Goal: Book appointment/travel/reservation: Book appointment/travel/reservation

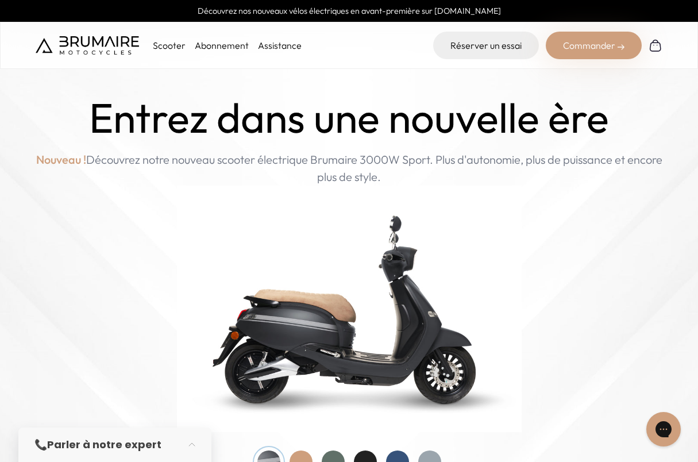
click at [202, 43] on link "Abonnement" at bounding box center [222, 45] width 54 height 11
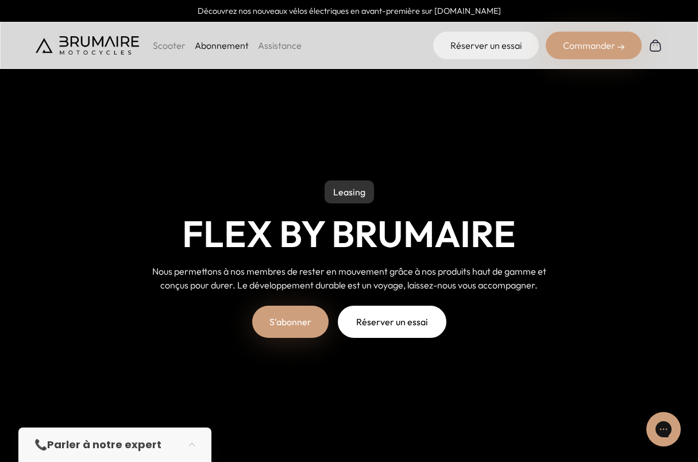
click at [172, 43] on p "Scooter" at bounding box center [169, 45] width 33 height 14
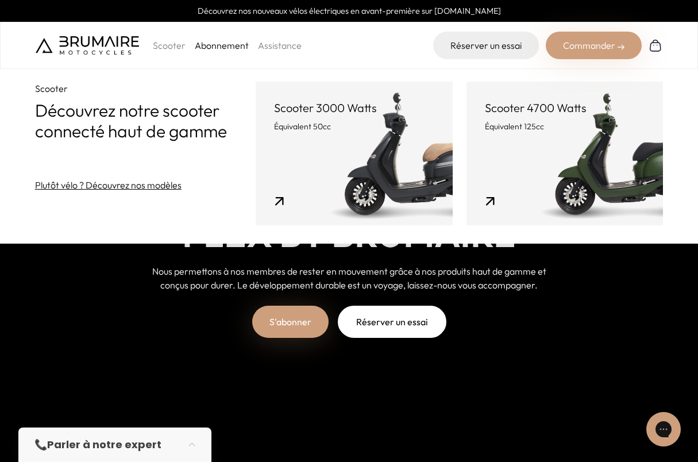
click at [344, 131] on p "Équivalent 50cc" at bounding box center [354, 126] width 160 height 11
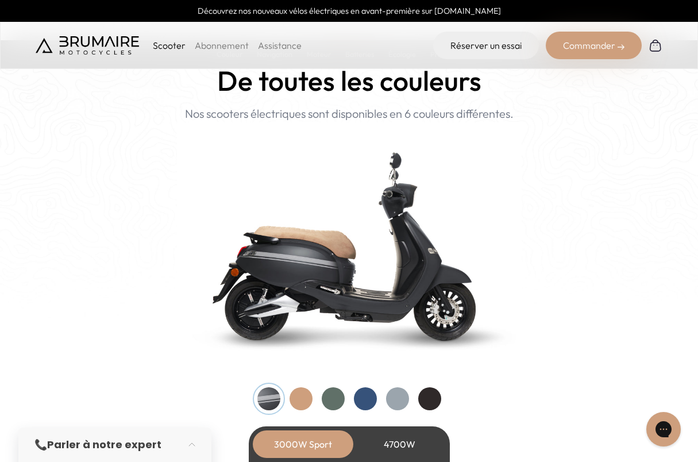
scroll to position [1149, 0]
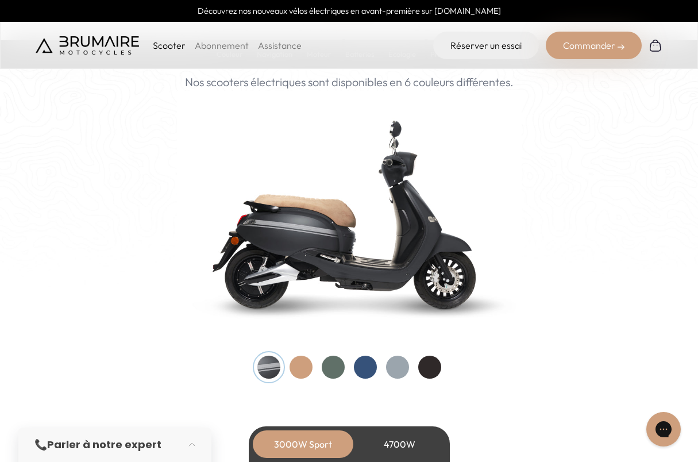
click at [361, 368] on div at bounding box center [365, 367] width 23 height 23
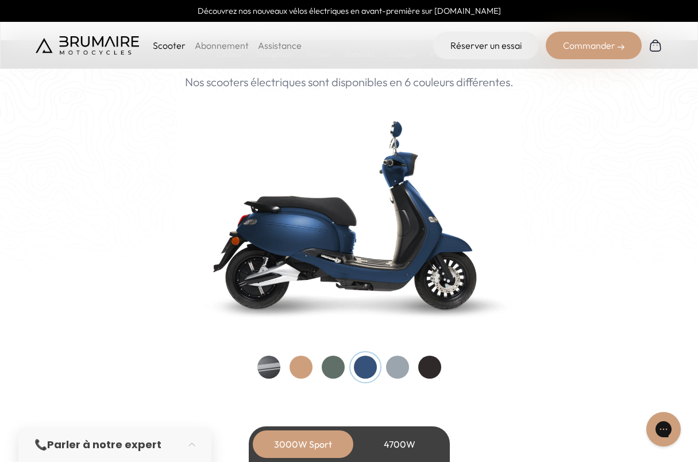
click at [334, 366] on div at bounding box center [333, 367] width 23 height 23
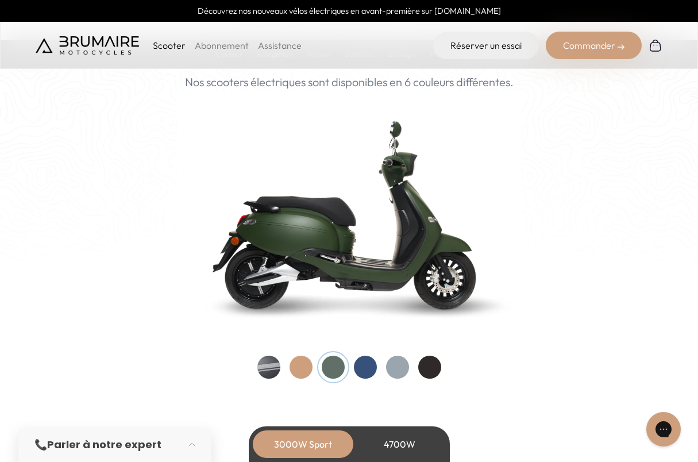
click at [306, 365] on div at bounding box center [300, 367] width 23 height 23
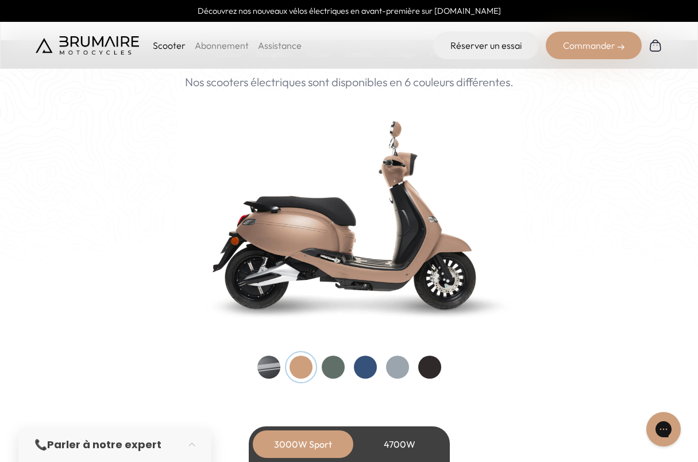
click at [283, 364] on div at bounding box center [349, 367] width 184 height 23
click at [263, 360] on div at bounding box center [268, 367] width 23 height 23
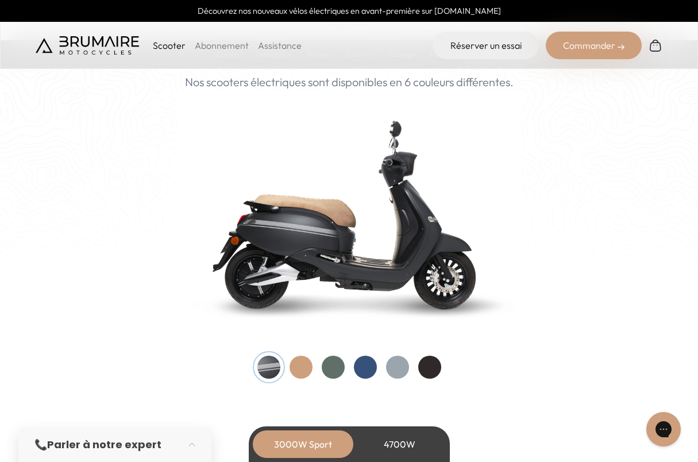
click at [412, 369] on div at bounding box center [349, 367] width 184 height 23
click at [401, 369] on div at bounding box center [397, 367] width 23 height 23
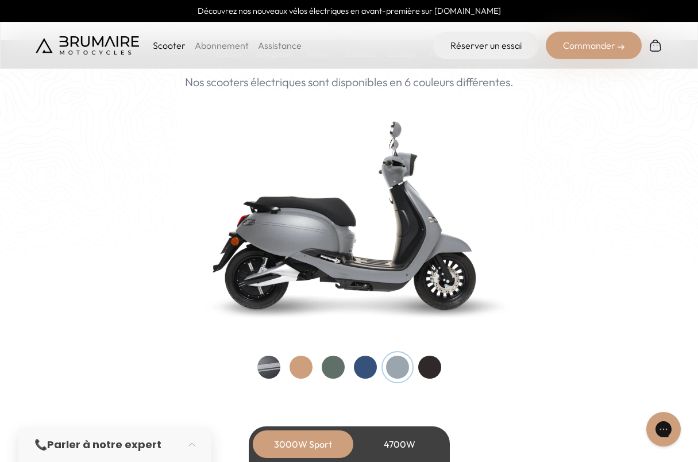
click at [435, 365] on div at bounding box center [429, 367] width 23 height 23
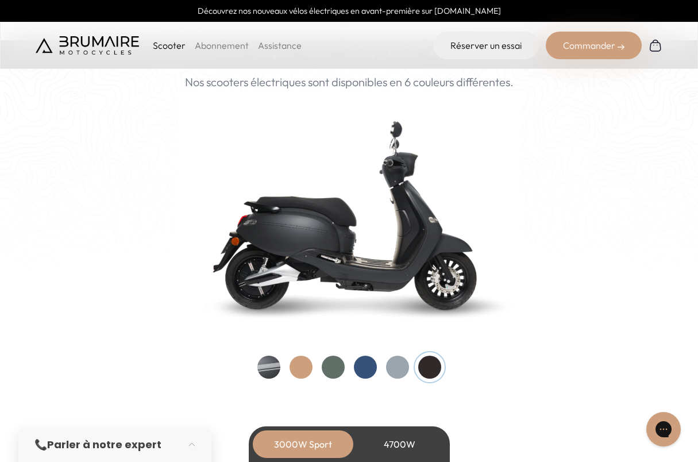
click at [407, 366] on div at bounding box center [397, 367] width 23 height 23
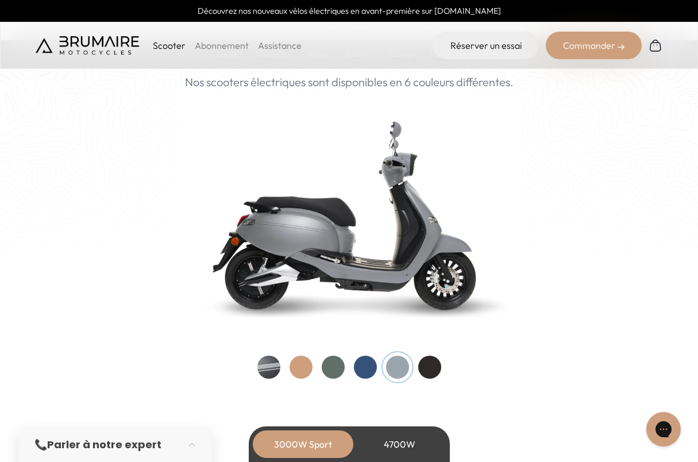
click at [366, 367] on div at bounding box center [365, 367] width 23 height 23
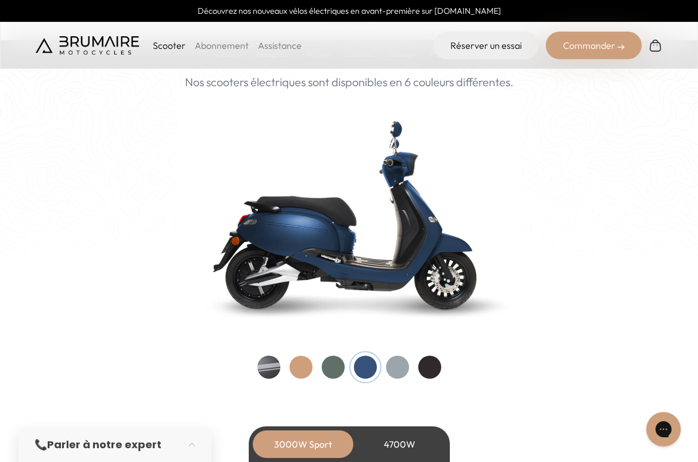
click at [432, 365] on div at bounding box center [429, 367] width 23 height 23
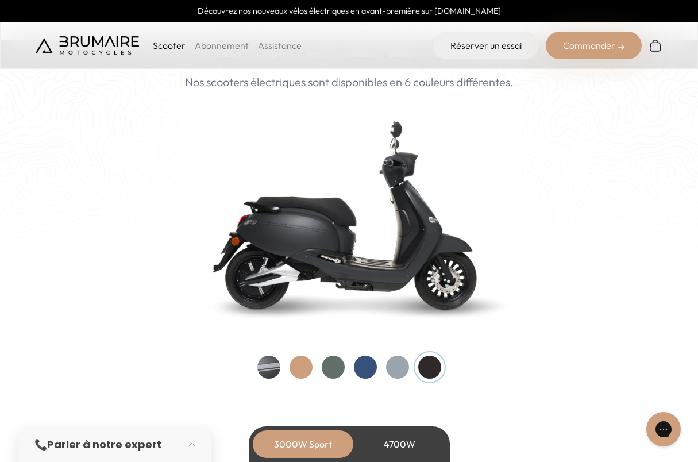
click at [288, 367] on div at bounding box center [349, 367] width 184 height 23
click at [265, 368] on div at bounding box center [268, 367] width 23 height 23
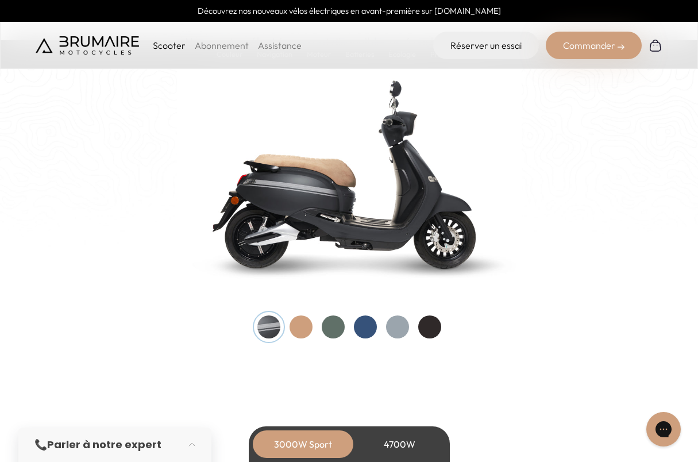
scroll to position [1206, 0]
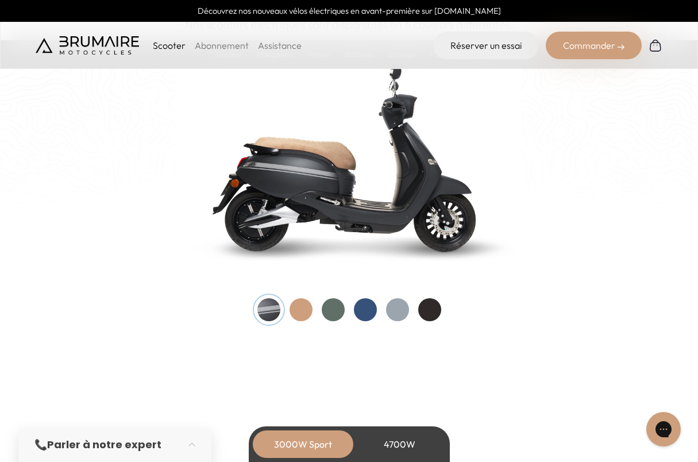
click at [430, 304] on div at bounding box center [429, 309] width 23 height 23
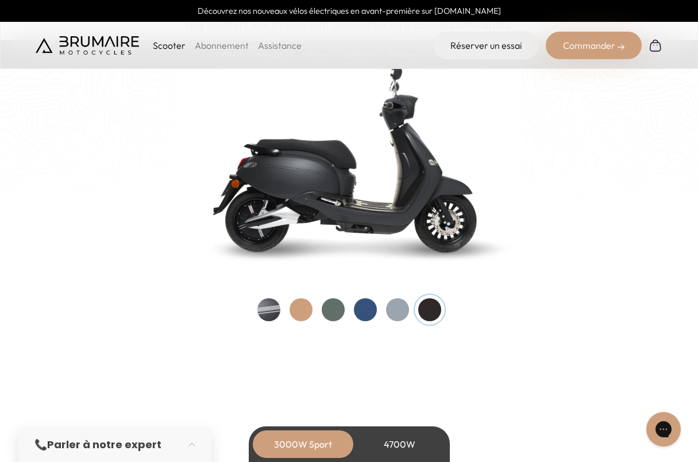
click at [397, 308] on div at bounding box center [397, 309] width 23 height 23
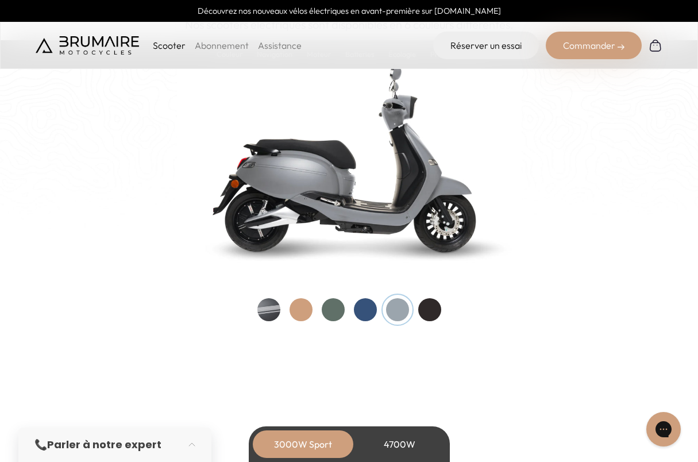
click at [357, 310] on div at bounding box center [365, 309] width 23 height 23
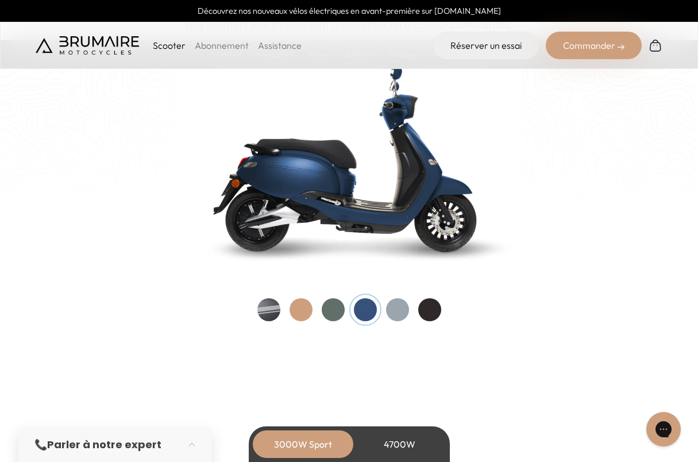
click at [276, 312] on div at bounding box center [268, 309] width 23 height 23
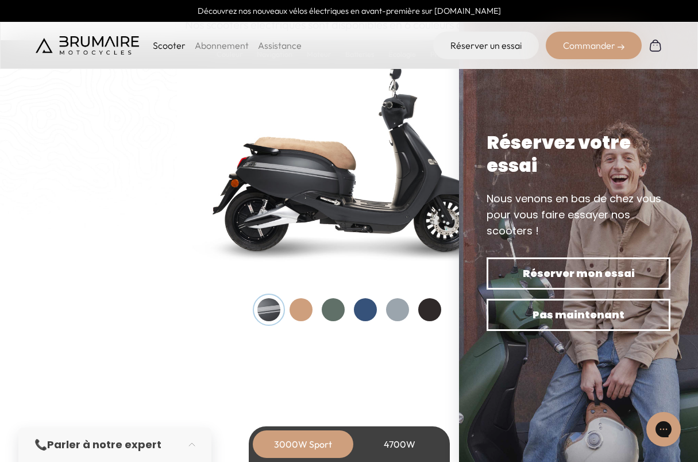
click at [296, 310] on div at bounding box center [300, 309] width 23 height 23
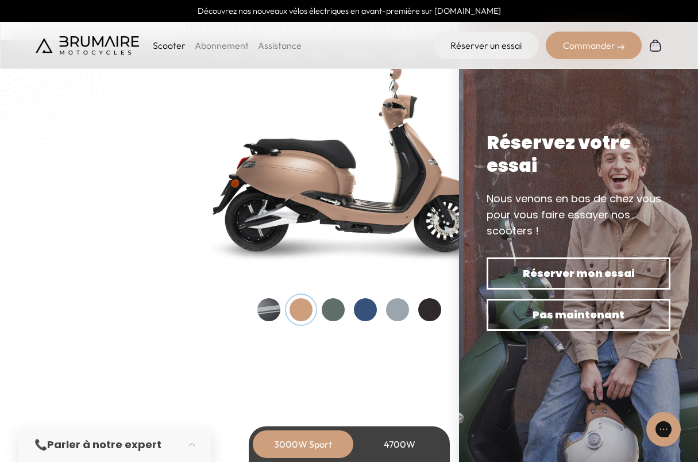
click at [277, 311] on div at bounding box center [268, 309] width 23 height 23
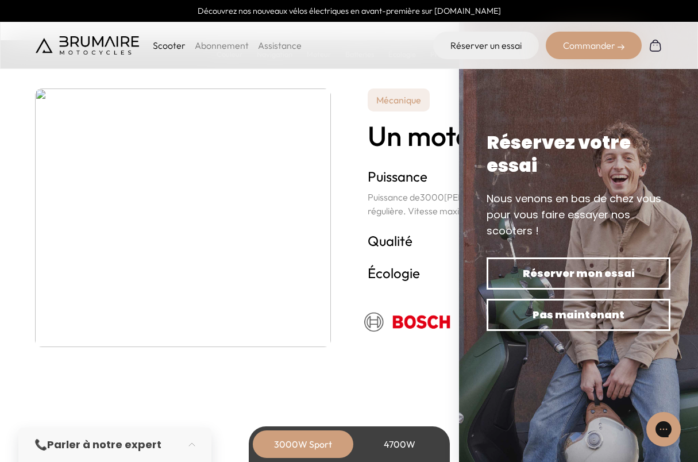
scroll to position [2010, 0]
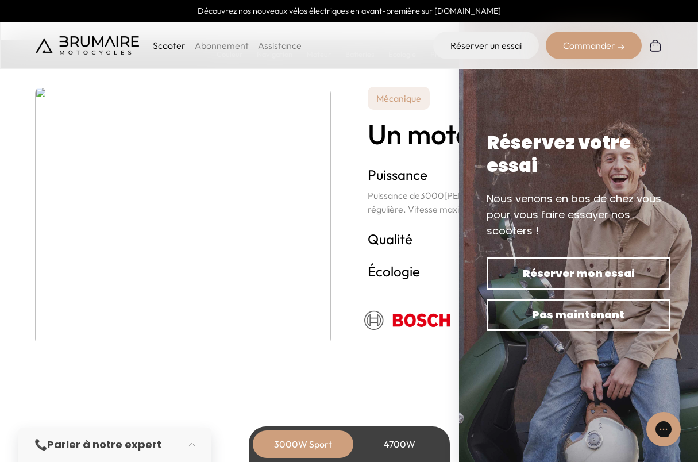
click at [346, 349] on section "Mécanique Un moteur propre. Puissance + Puissance de 3000 Watts assurant une ut…" at bounding box center [349, 215] width 698 height 373
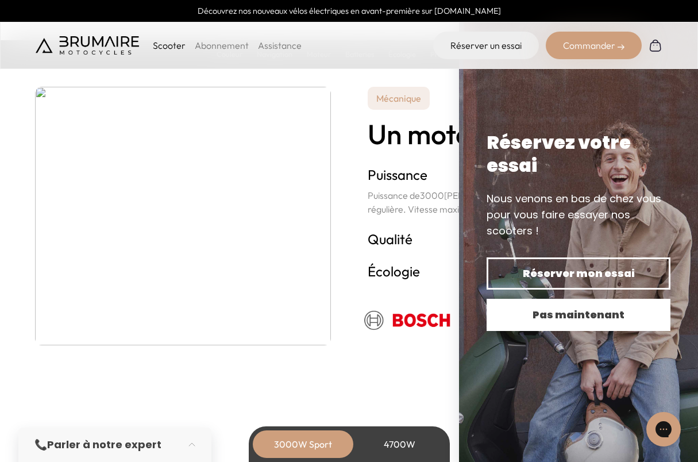
click at [622, 315] on span "Pas maintenant" at bounding box center [579, 315] width 144 height 16
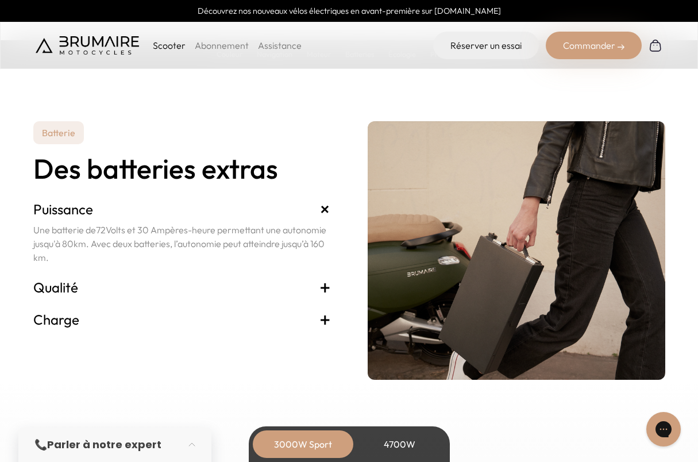
scroll to position [2355, 0]
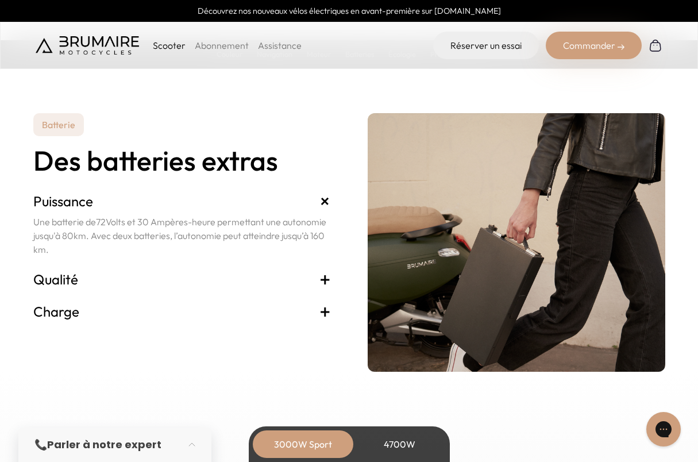
click at [322, 277] on span "+" at bounding box center [324, 279] width 11 height 18
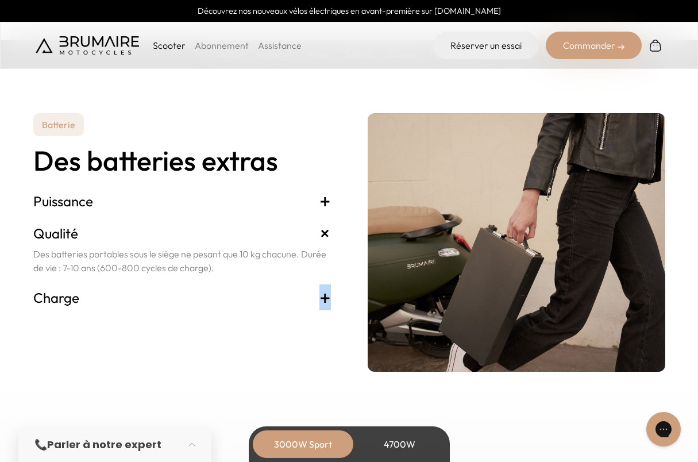
click at [325, 295] on span "+" at bounding box center [324, 297] width 11 height 18
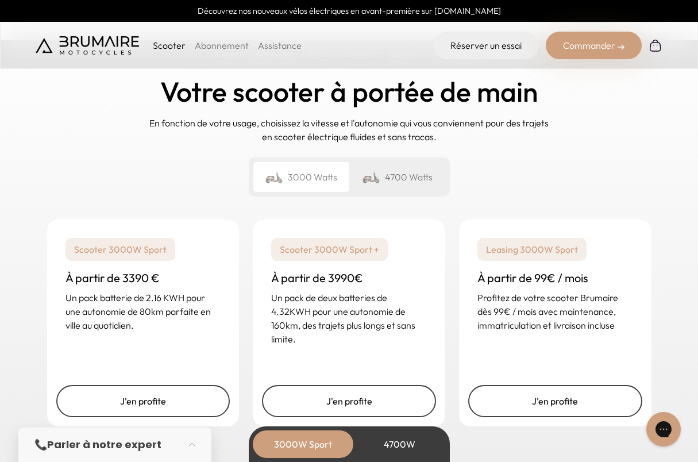
scroll to position [2642, 0]
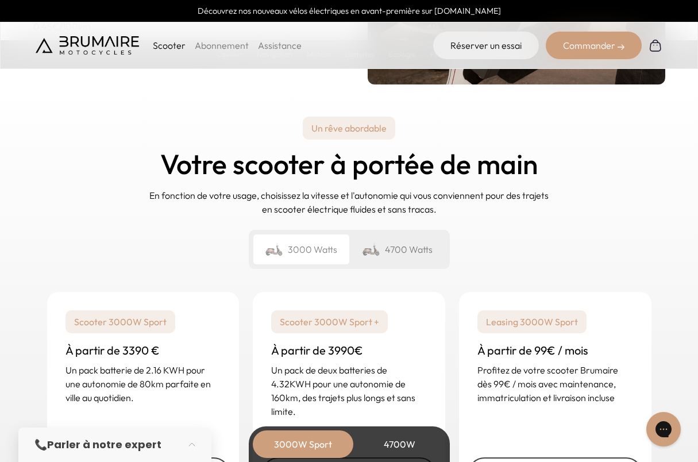
click at [222, 49] on link "Abonnement" at bounding box center [222, 45] width 54 height 11
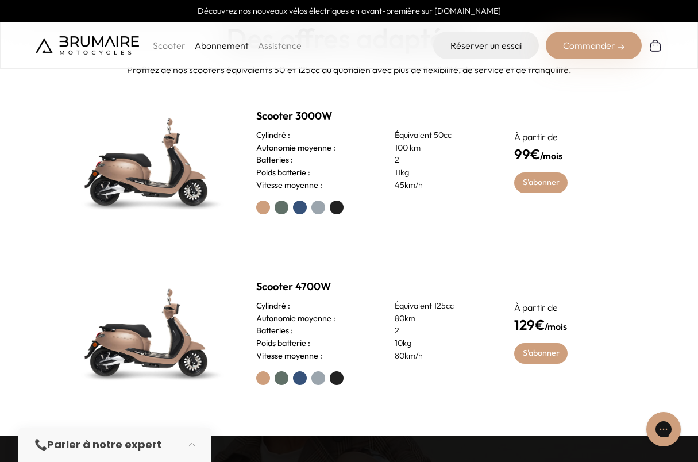
scroll to position [517, 0]
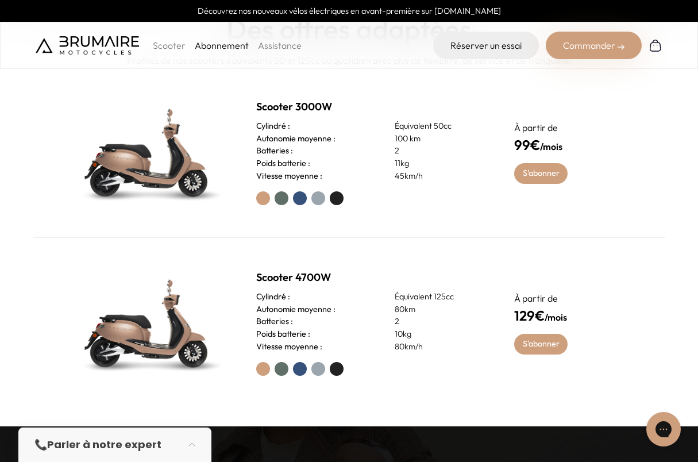
click at [299, 197] on label at bounding box center [300, 198] width 14 height 14
click at [320, 197] on label at bounding box center [318, 198] width 14 height 14
click at [276, 198] on label at bounding box center [282, 198] width 14 height 14
click at [296, 196] on label at bounding box center [300, 198] width 14 height 14
click at [313, 196] on label at bounding box center [318, 198] width 14 height 14
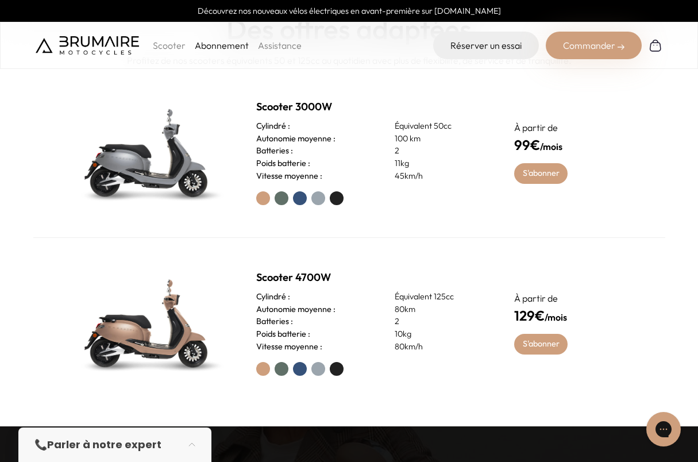
click at [326, 196] on div at bounding box center [371, 198] width 230 height 14
click at [335, 196] on label at bounding box center [337, 198] width 14 height 14
click at [299, 198] on label at bounding box center [300, 198] width 14 height 14
click at [314, 199] on label at bounding box center [318, 198] width 14 height 14
click at [330, 198] on label at bounding box center [337, 198] width 14 height 14
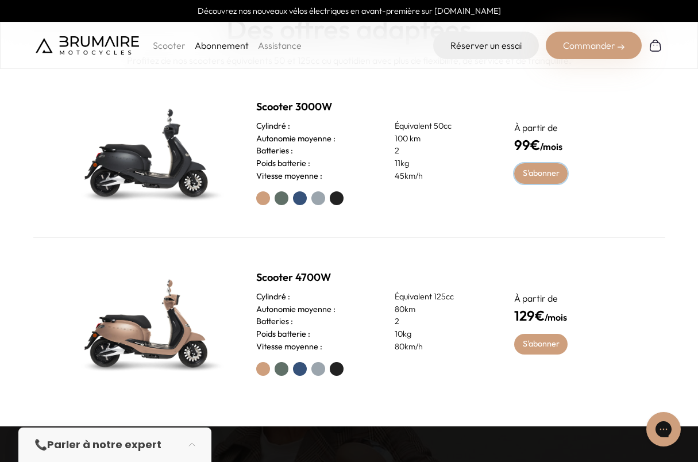
click at [537, 181] on link "S'abonner" at bounding box center [540, 173] width 53 height 21
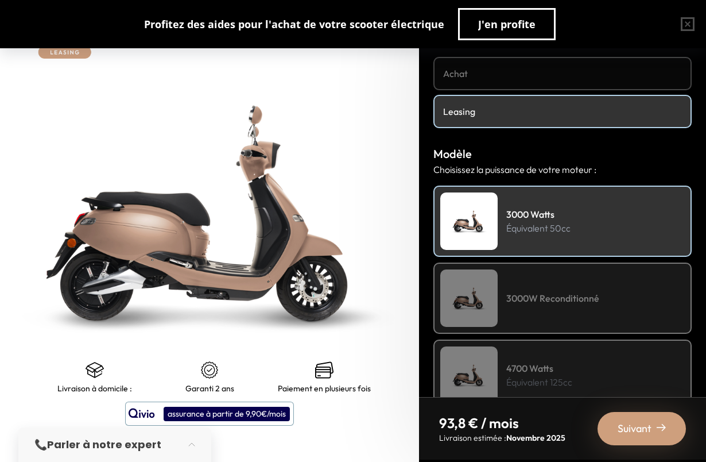
scroll to position [57, 0]
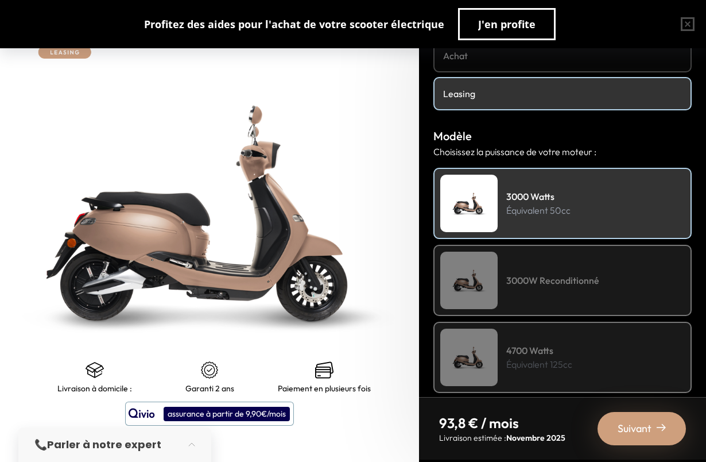
click at [547, 295] on div "3000W Reconditionné" at bounding box center [563, 280] width 258 height 71
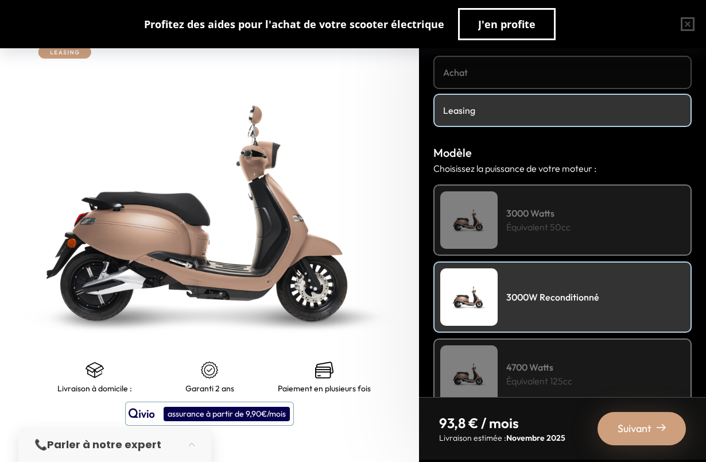
click at [557, 220] on p "Équivalent 50cc" at bounding box center [539, 227] width 64 height 14
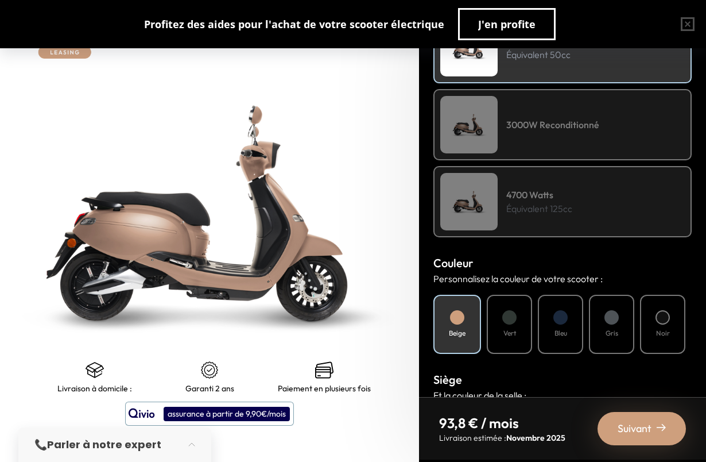
scroll to position [328, 0]
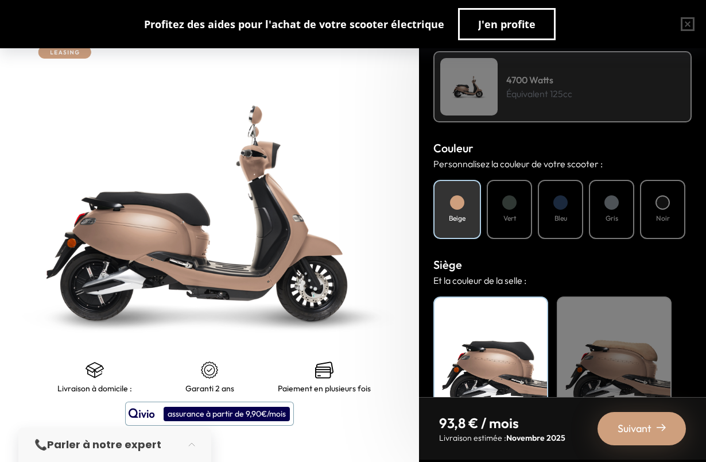
click at [568, 221] on div "Bleu" at bounding box center [560, 209] width 45 height 59
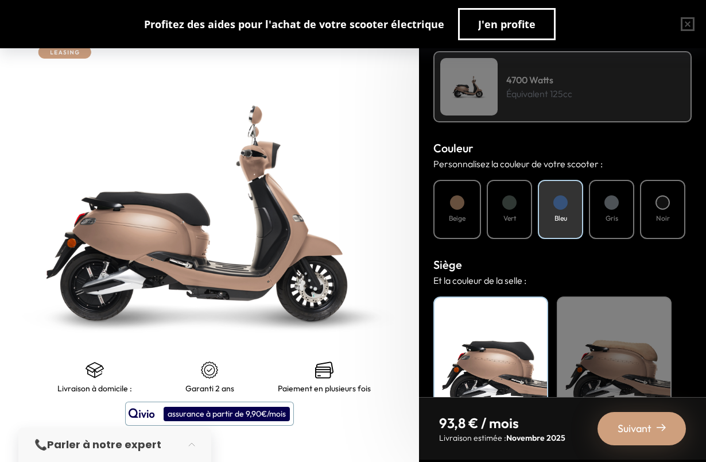
click at [656, 213] on h4 "Noir" at bounding box center [663, 218] width 14 height 10
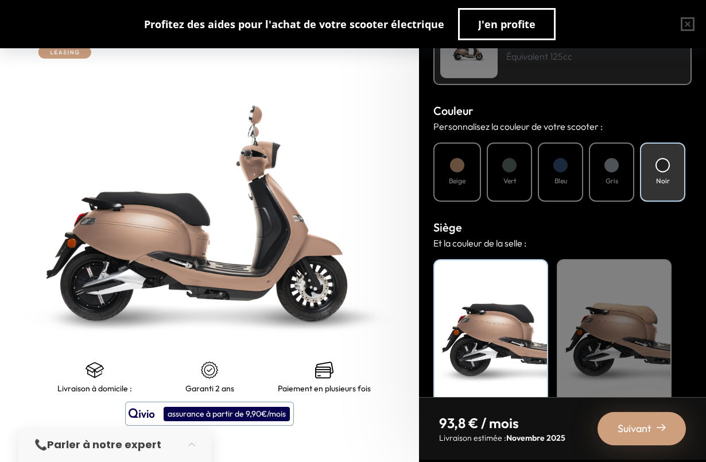
scroll to position [385, 0]
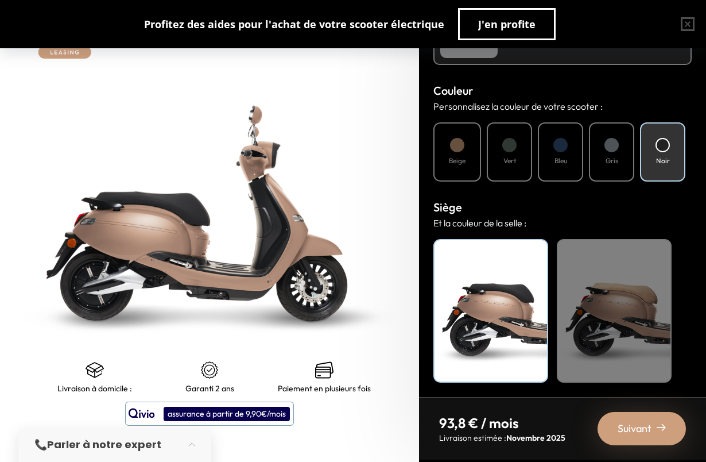
click at [628, 286] on div "Beige" at bounding box center [614, 311] width 115 height 144
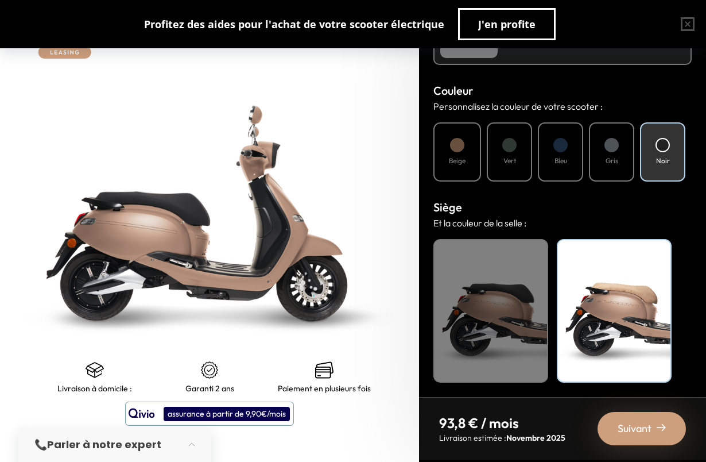
click at [530, 276] on div "Noir" at bounding box center [491, 311] width 115 height 144
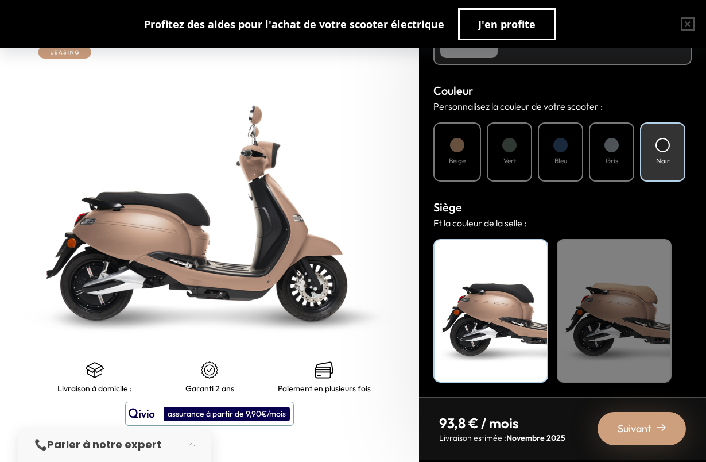
click at [559, 168] on div "Bleu" at bounding box center [560, 151] width 45 height 59
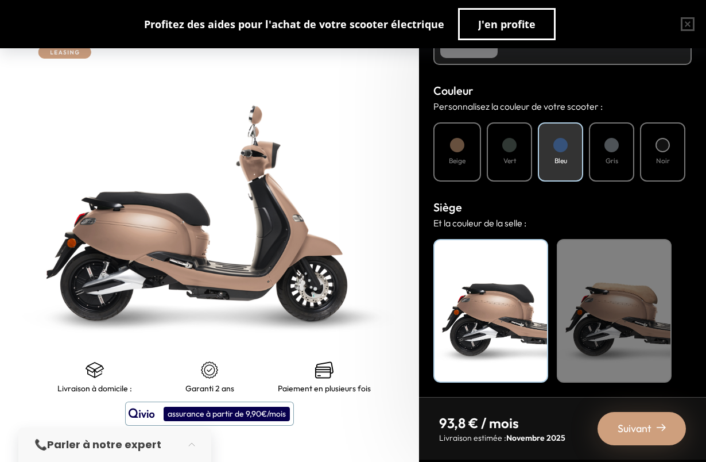
click at [493, 164] on div "Vert" at bounding box center [509, 151] width 45 height 59
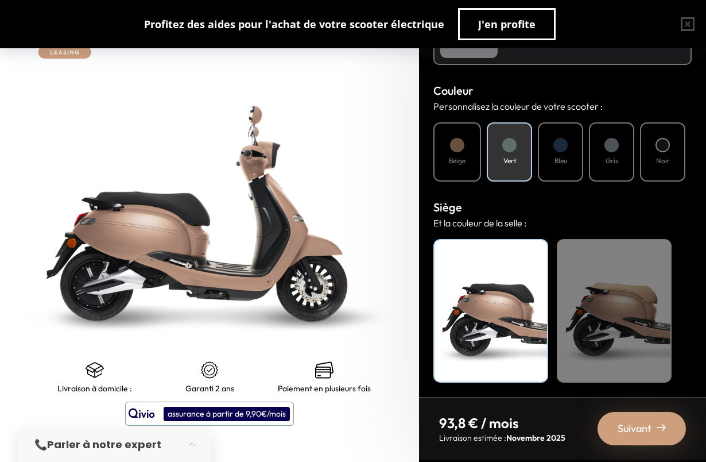
click at [451, 158] on h4 "Beige" at bounding box center [457, 161] width 17 height 10
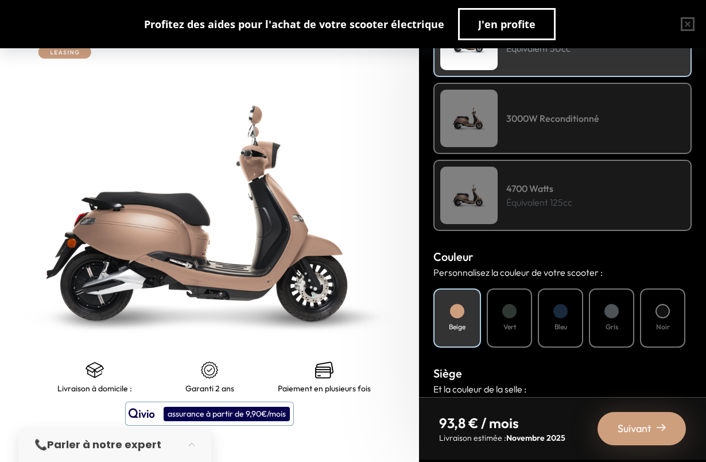
scroll to position [156, 0]
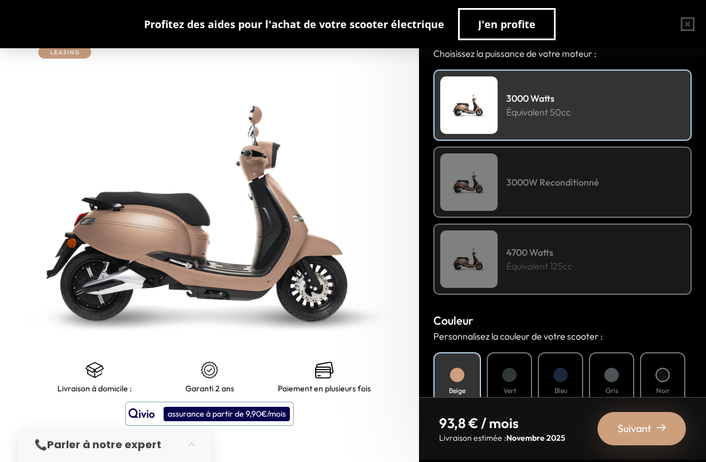
click at [522, 188] on h4 "3000W Reconditionné" at bounding box center [553, 182] width 93 height 14
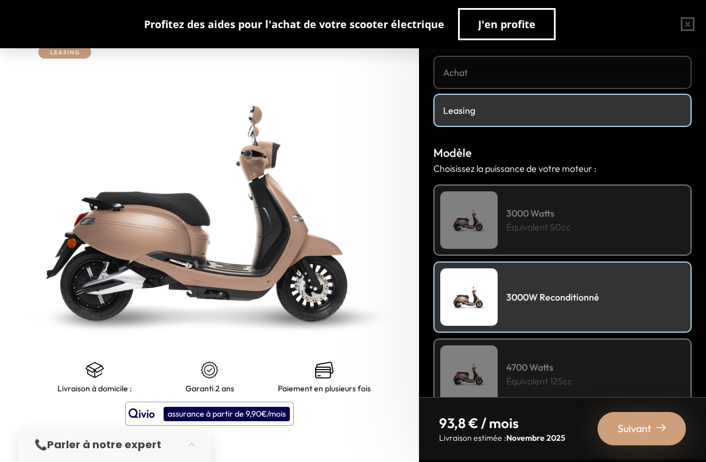
click at [535, 211] on h4 "3000 Watts" at bounding box center [539, 213] width 64 height 14
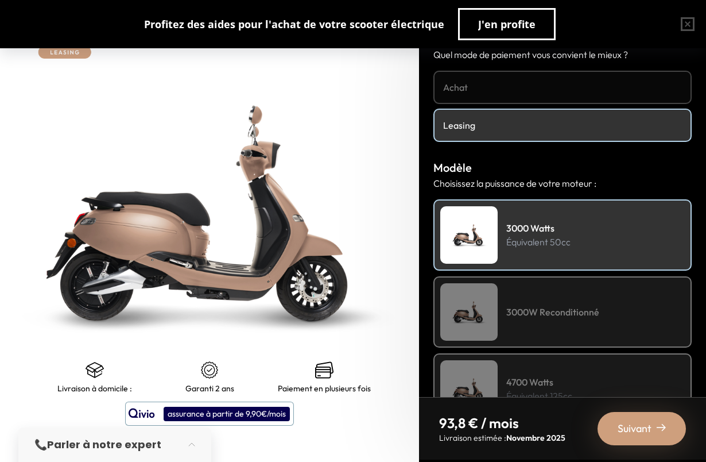
scroll to position [0, 0]
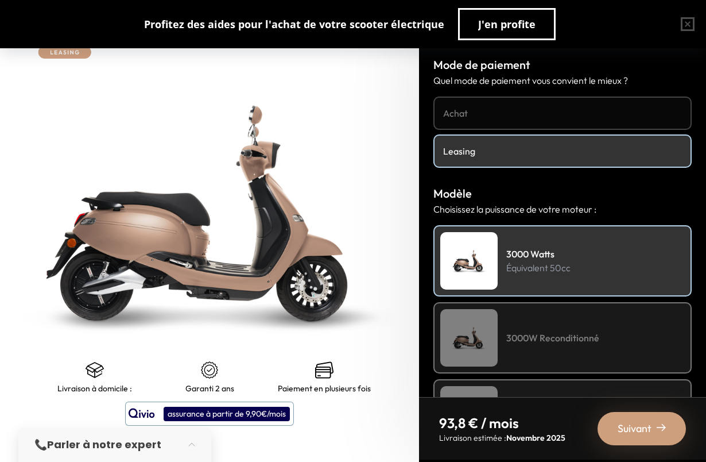
click at [503, 111] on h4 "Achat" at bounding box center [562, 113] width 239 height 14
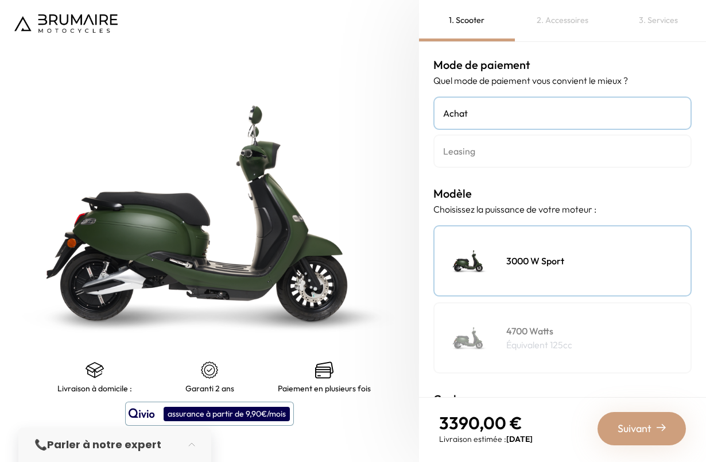
click at [506, 157] on h4 "Leasing" at bounding box center [562, 151] width 239 height 14
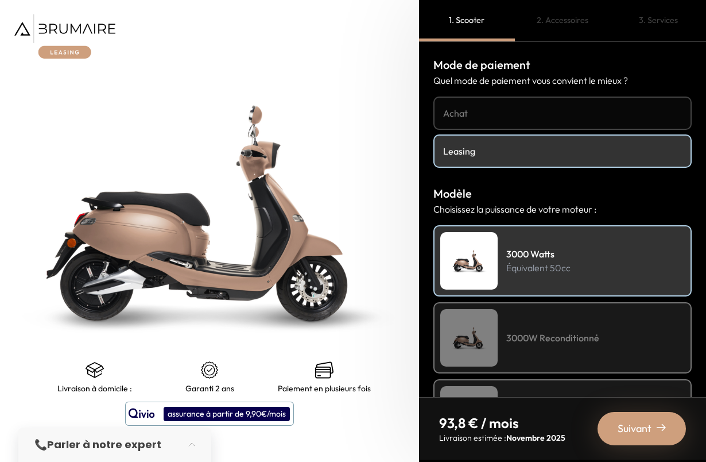
scroll to position [230, 0]
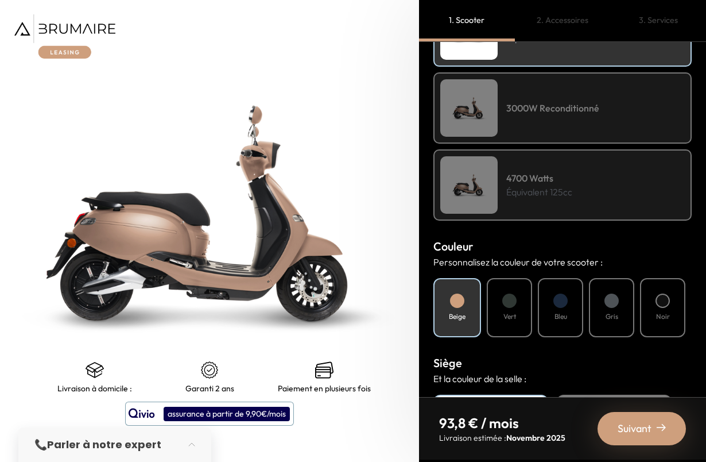
click at [561, 102] on h4 "3000W Reconditionné" at bounding box center [553, 108] width 93 height 14
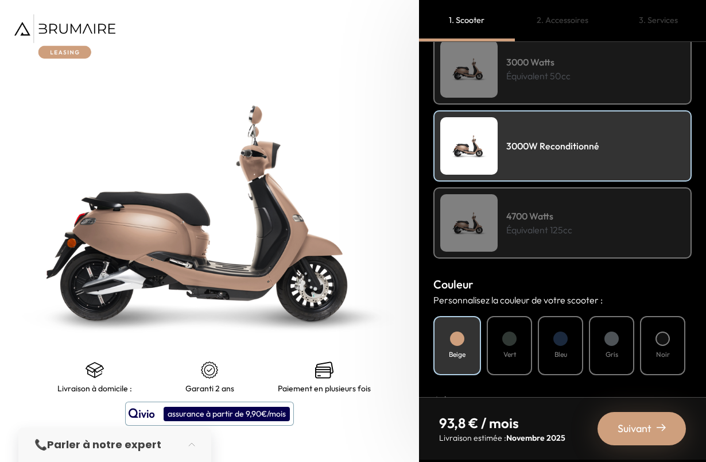
scroll to position [172, 0]
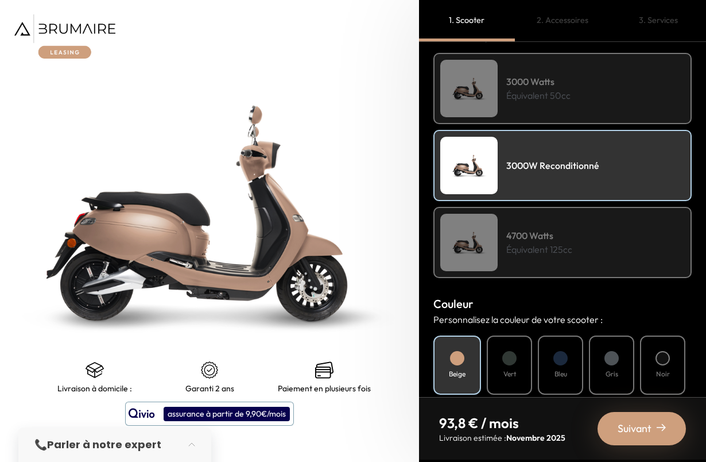
click at [559, 97] on p "Équivalent 50cc" at bounding box center [539, 95] width 64 height 14
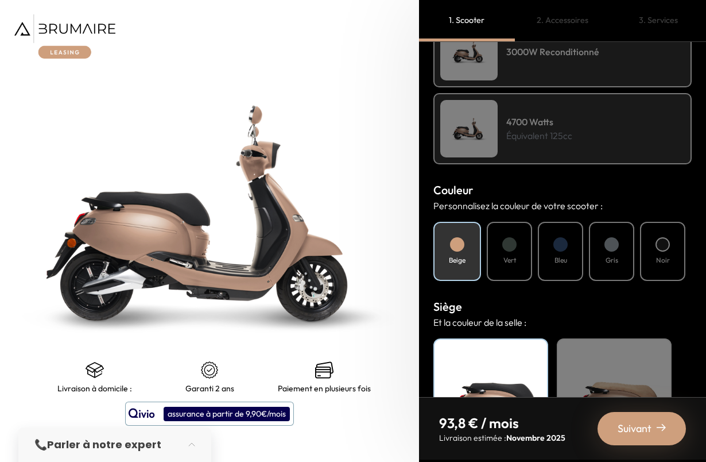
scroll to position [287, 0]
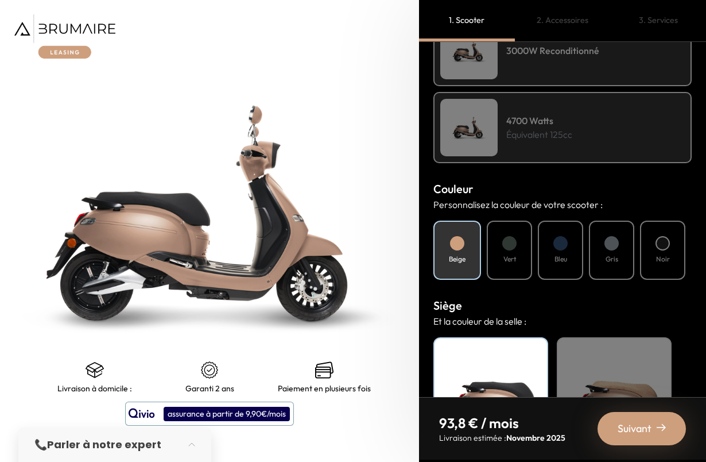
click at [664, 238] on div at bounding box center [663, 243] width 14 height 14
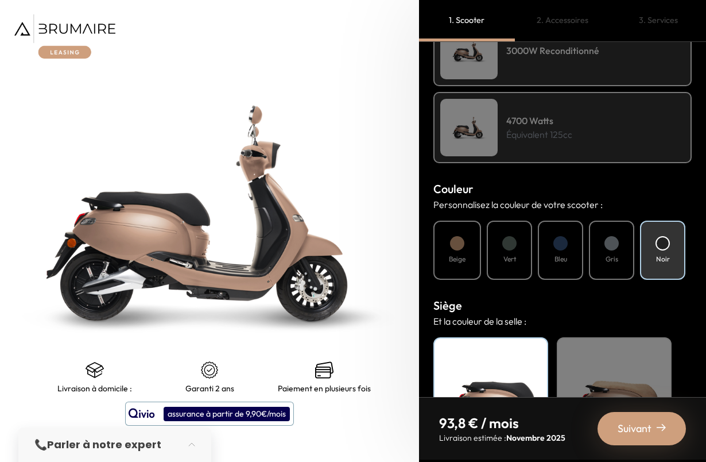
scroll to position [385, 0]
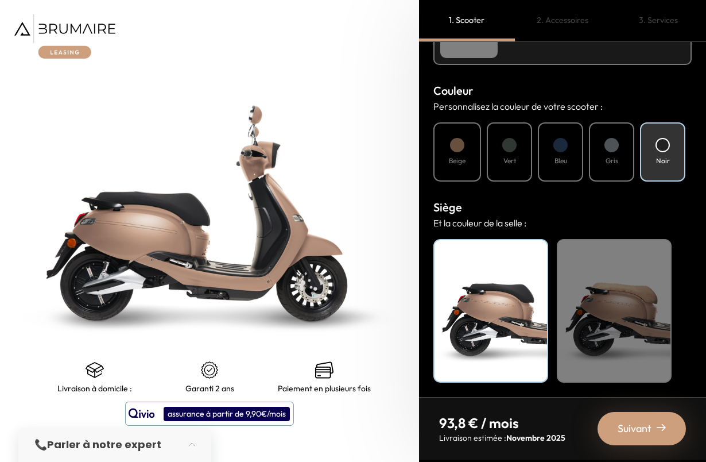
click at [598, 264] on div "Beige" at bounding box center [614, 311] width 115 height 144
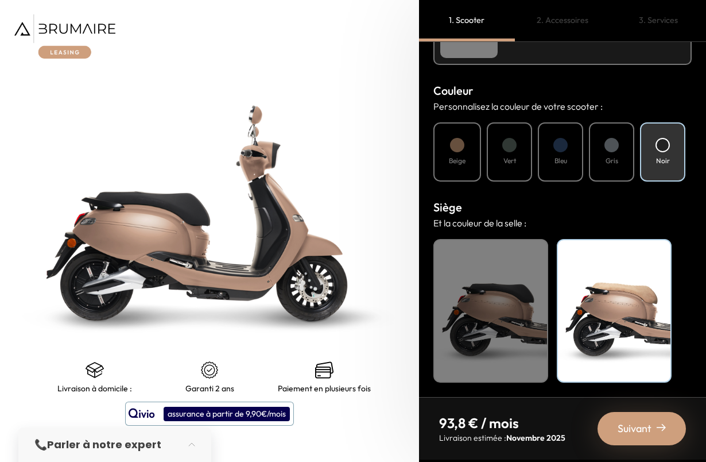
click at [646, 427] on span "Suivant" at bounding box center [635, 428] width 34 height 16
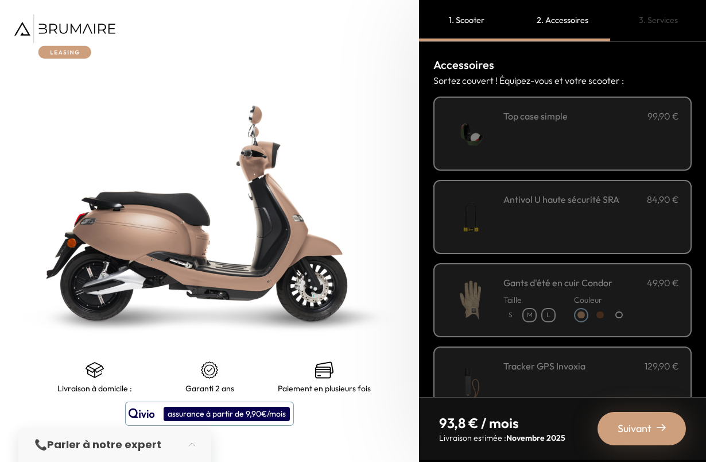
click at [630, 137] on div "**********" at bounding box center [592, 133] width 176 height 49
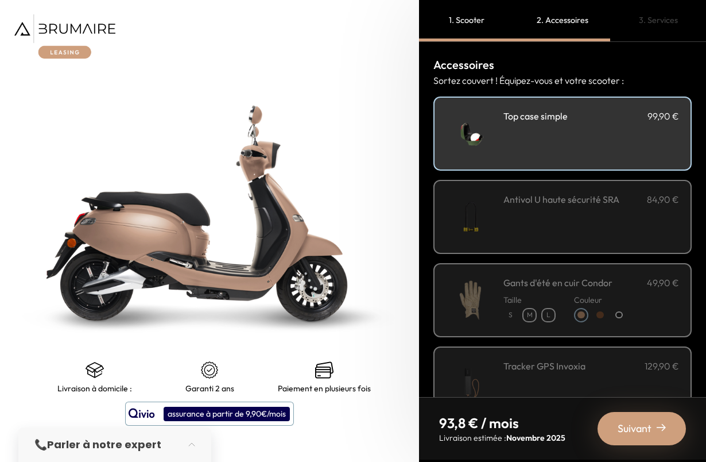
click at [632, 195] on div "Antivol U haute sécurité SRA 84,90 €" at bounding box center [592, 199] width 176 height 14
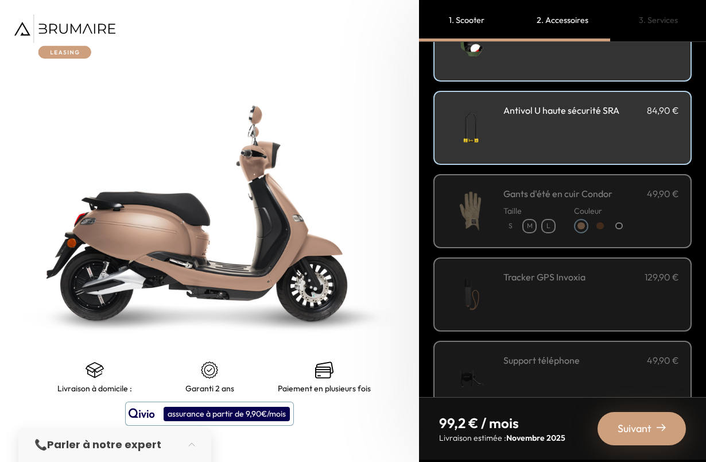
scroll to position [115, 0]
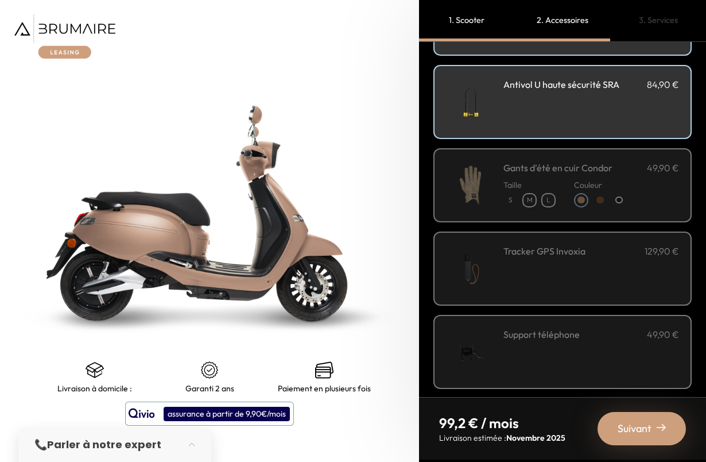
click at [615, 177] on div "Couleur" at bounding box center [600, 191] width 52 height 33
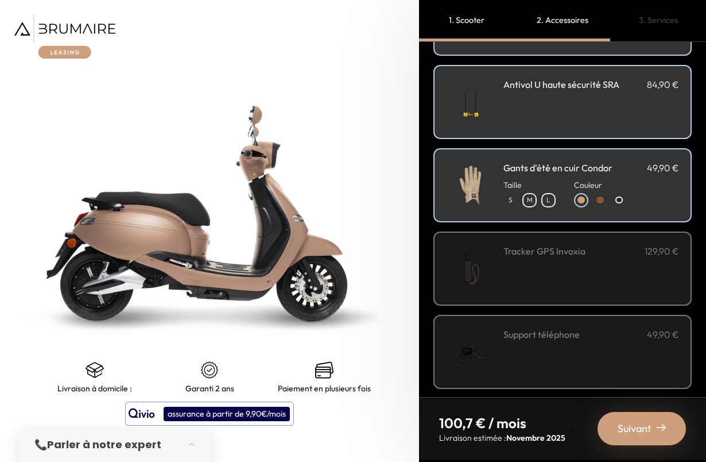
click at [620, 196] on div at bounding box center [619, 199] width 7 height 7
click at [530, 199] on p "M" at bounding box center [530, 200] width 12 height 12
click at [603, 200] on div at bounding box center [600, 199] width 7 height 7
click at [614, 198] on div at bounding box center [619, 200] width 14 height 14
click at [597, 254] on div "Tracker GPS Invoxia 129,90 €" at bounding box center [592, 251] width 176 height 14
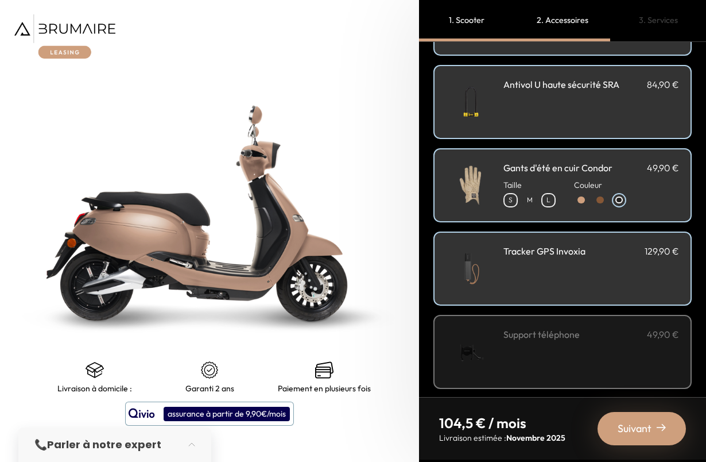
click at [618, 254] on div "Tracker GPS Invoxia 129,90 €" at bounding box center [592, 251] width 176 height 14
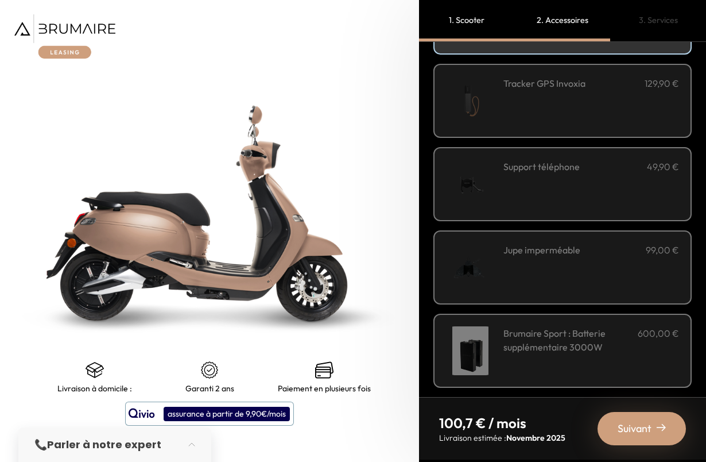
scroll to position [287, 0]
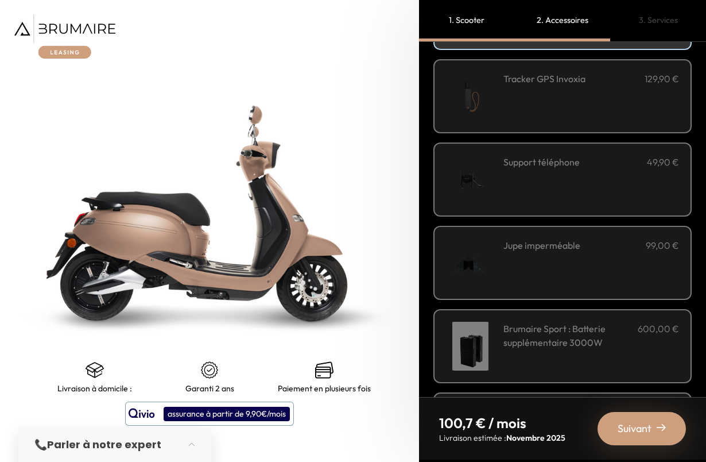
click at [580, 183] on div "Support téléphone 49,90 €" at bounding box center [592, 179] width 176 height 49
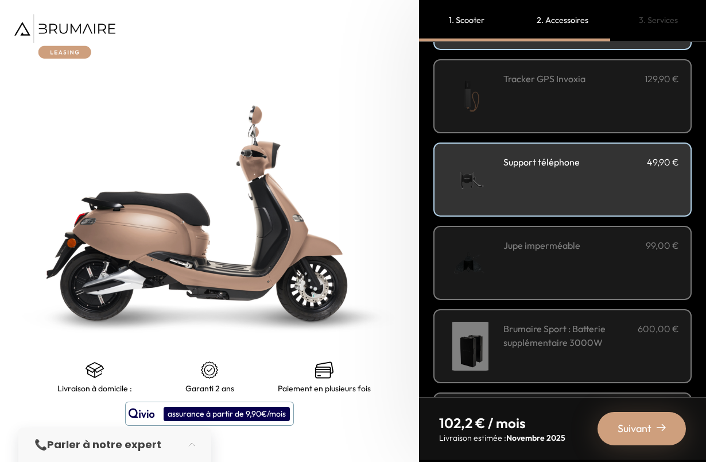
click at [578, 185] on div "Support téléphone 49,90 €" at bounding box center [592, 179] width 176 height 49
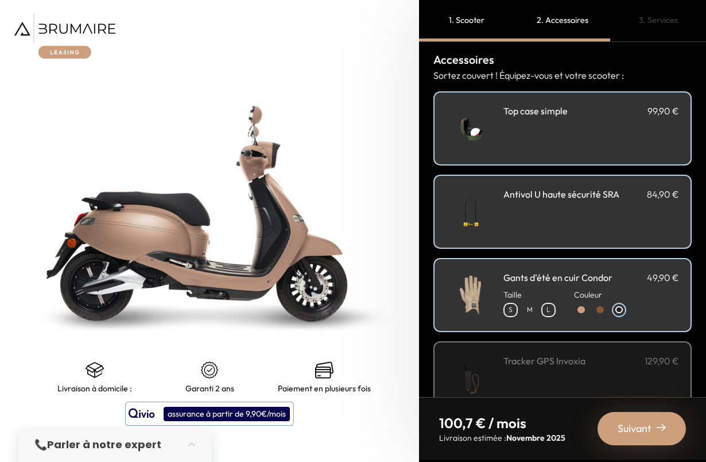
scroll to position [0, 0]
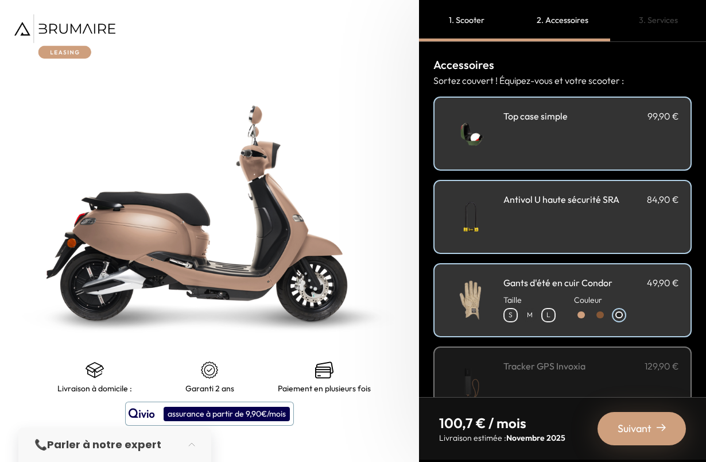
click at [654, 289] on div "Taille S M L Couleur" at bounding box center [592, 305] width 176 height 33
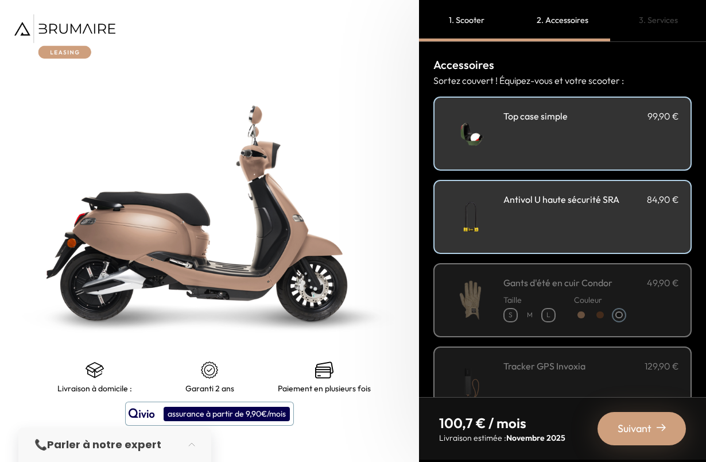
click at [619, 223] on div "Antivol U haute sécurité SRA 84,90 €" at bounding box center [592, 216] width 176 height 49
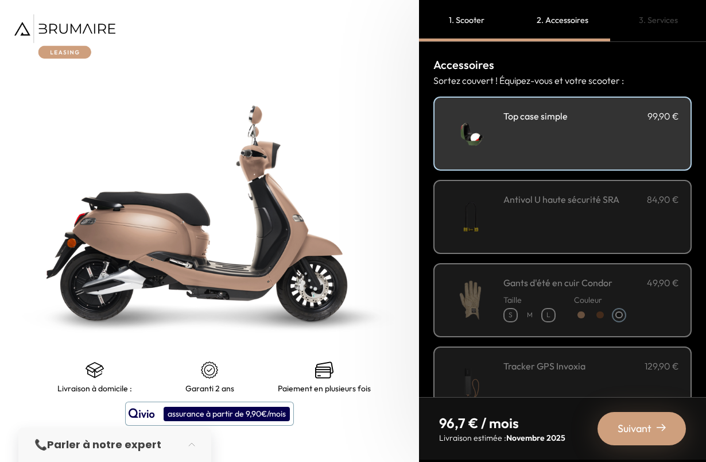
click at [603, 155] on div "**********" at bounding box center [592, 133] width 176 height 49
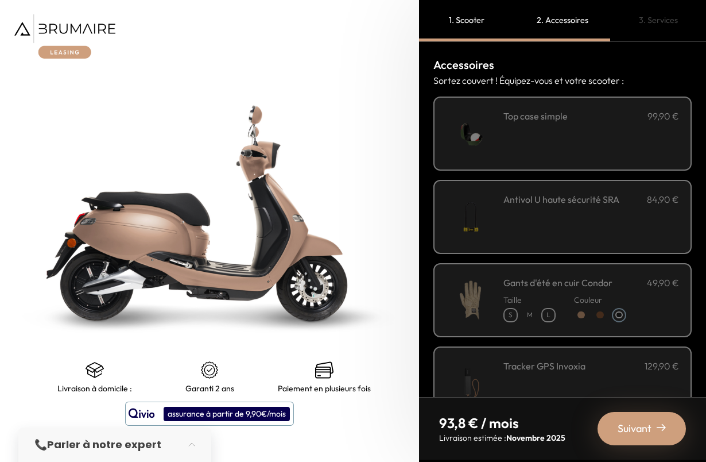
click at [615, 152] on div "**********" at bounding box center [592, 133] width 176 height 49
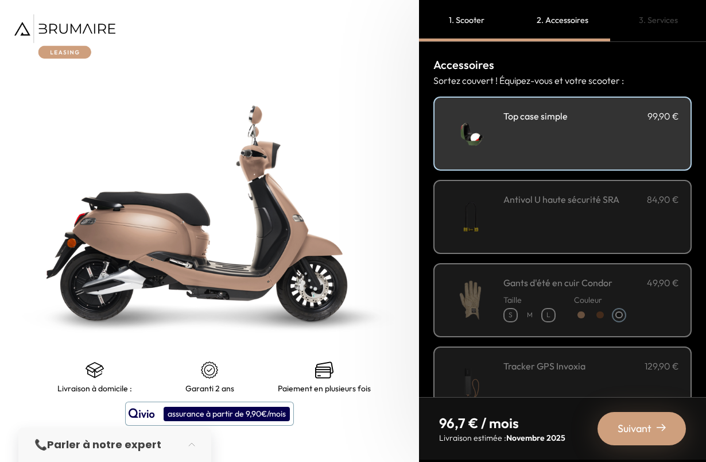
click at [607, 149] on div "**********" at bounding box center [592, 133] width 176 height 49
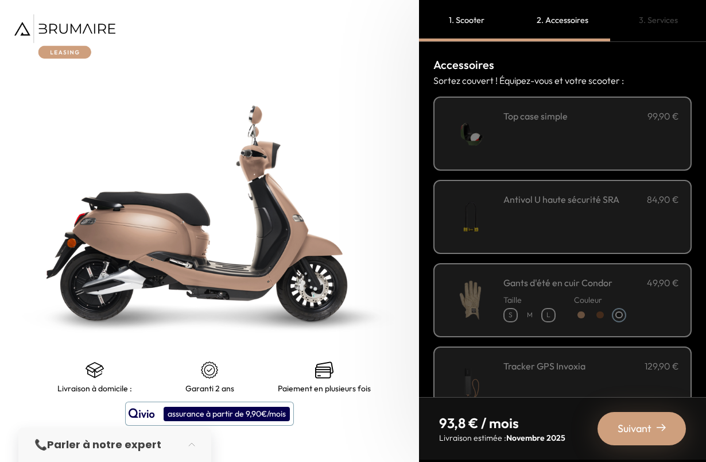
click at [635, 289] on div "Taille S M L Couleur" at bounding box center [592, 305] width 176 height 33
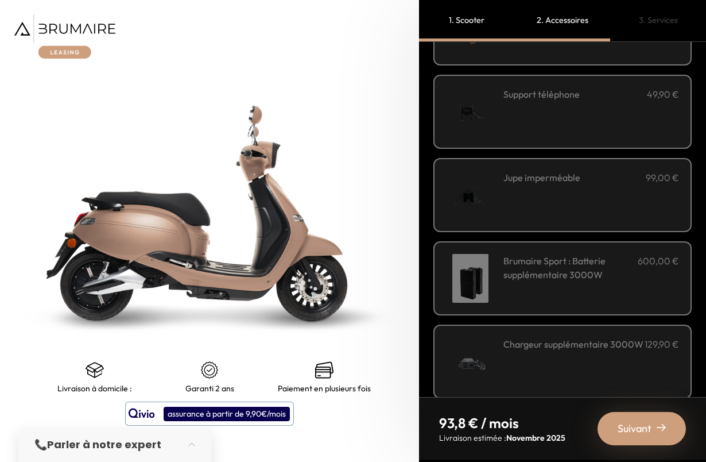
scroll to position [371, 0]
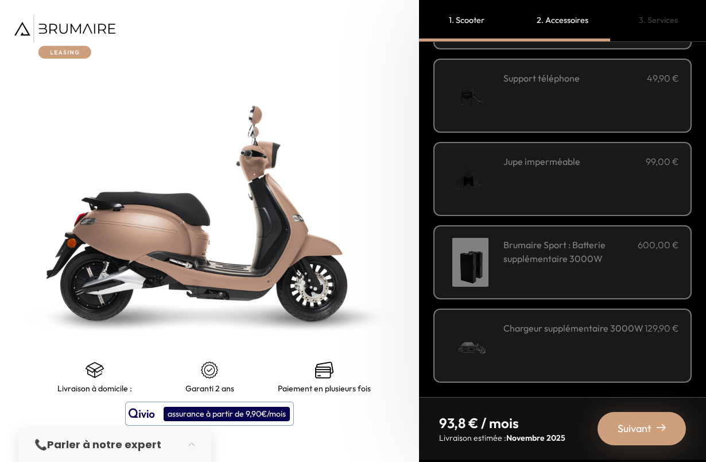
click at [668, 428] on div "Suivant" at bounding box center [642, 428] width 88 height 33
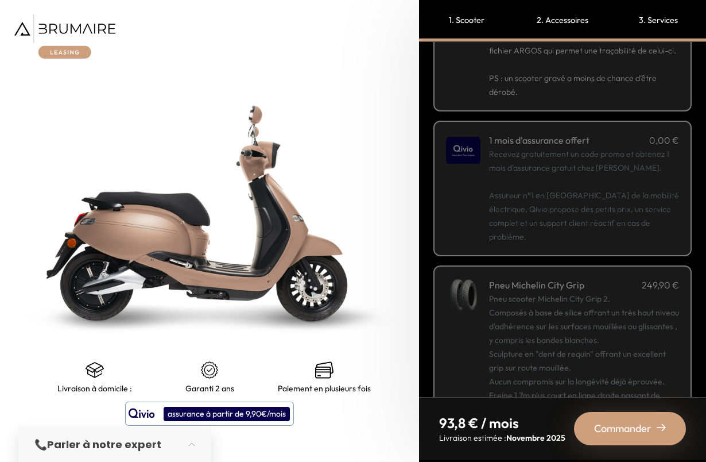
scroll to position [115, 0]
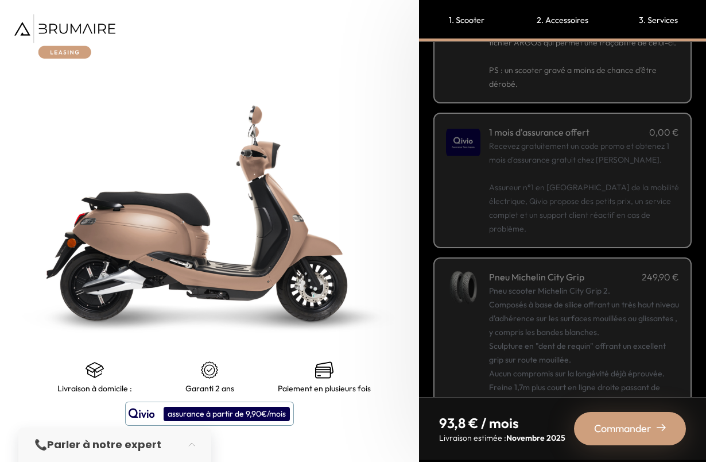
click at [651, 206] on p "Recevez gratuitement un code promo et obtenez 1 mois d'assurance gratuit chez Q…" at bounding box center [584, 187] width 190 height 96
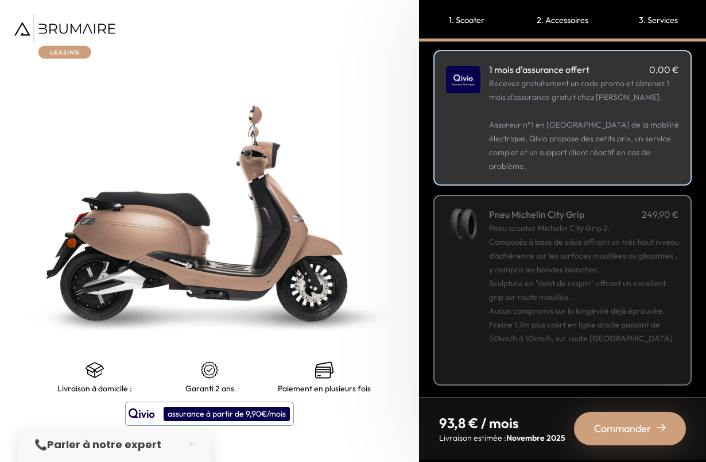
scroll to position [180, 0]
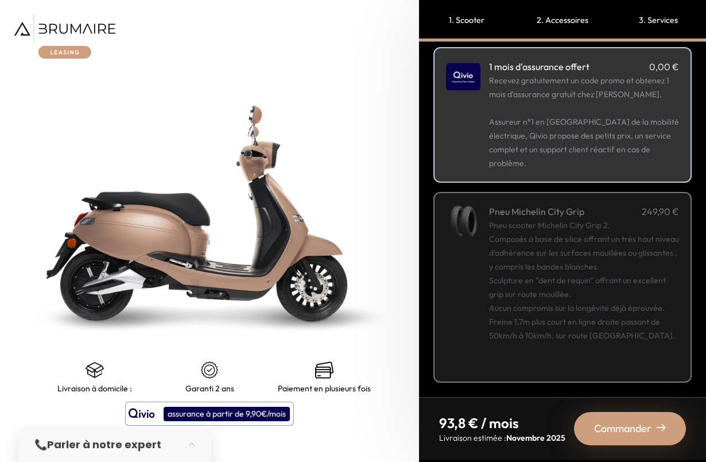
click at [633, 428] on span "Commander" at bounding box center [622, 428] width 57 height 16
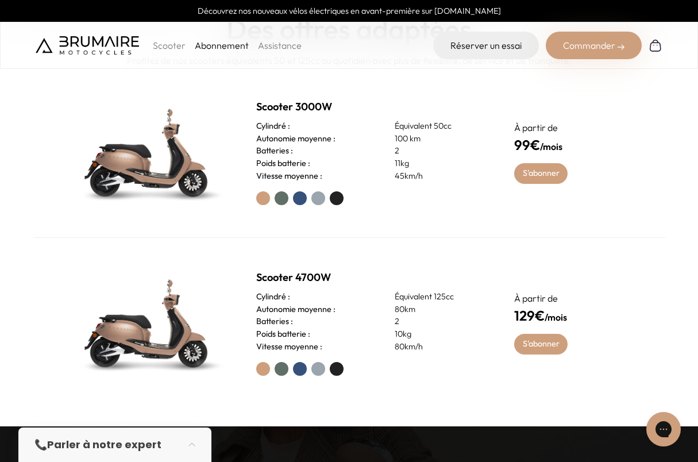
click at [165, 44] on p "Scooter" at bounding box center [169, 45] width 33 height 14
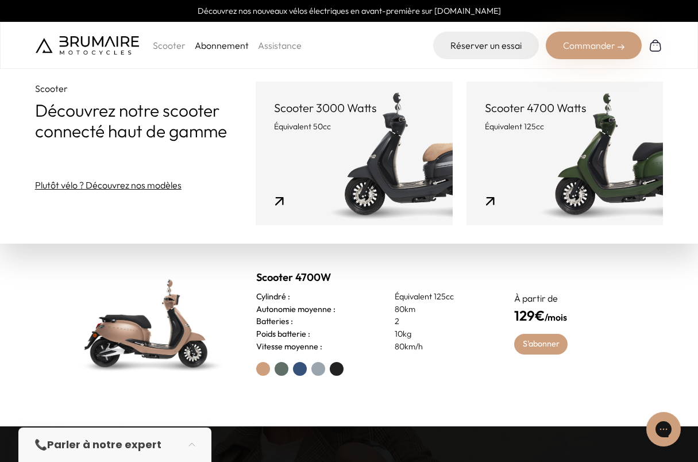
click at [362, 142] on link "Scooter 3000 Watts Équivalent 50cc" at bounding box center [354, 154] width 197 height 144
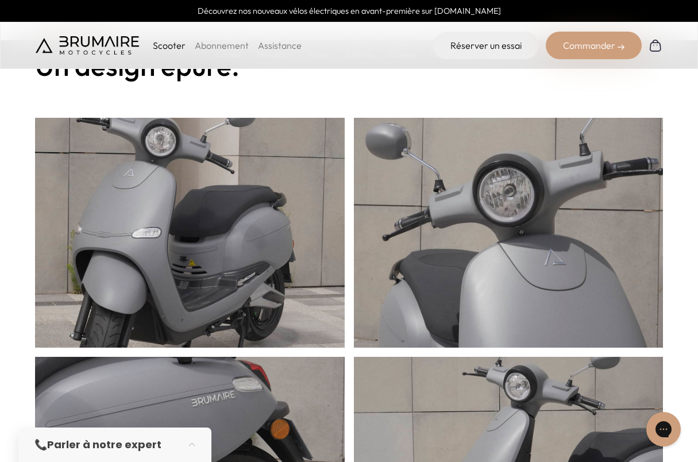
scroll to position [230, 0]
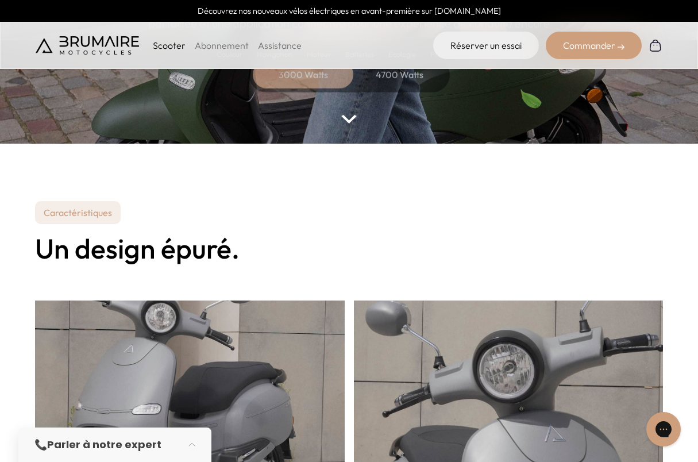
click at [588, 42] on div "Commander" at bounding box center [594, 46] width 96 height 28
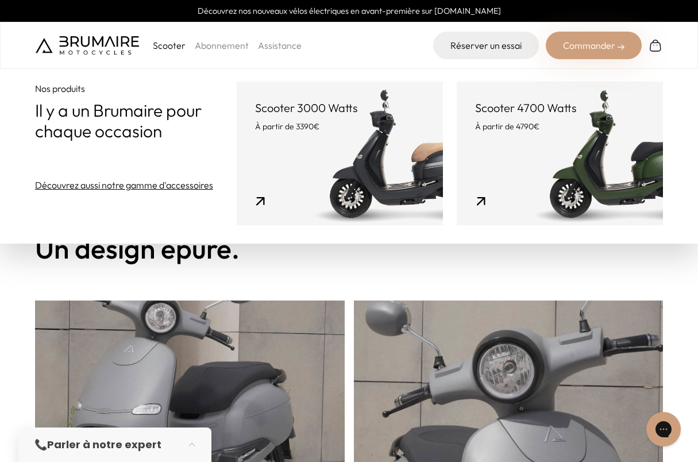
click at [309, 167] on link "Scooter 3000 Watts À partir de 3390€" at bounding box center [340, 154] width 206 height 144
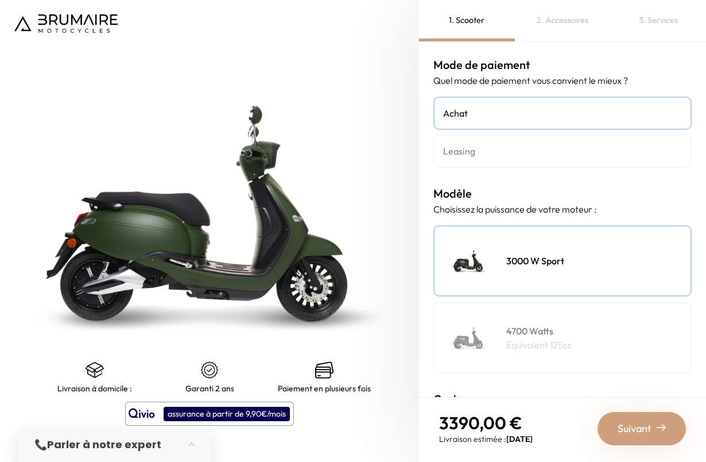
click at [629, 430] on span "Suivant" at bounding box center [635, 428] width 34 height 16
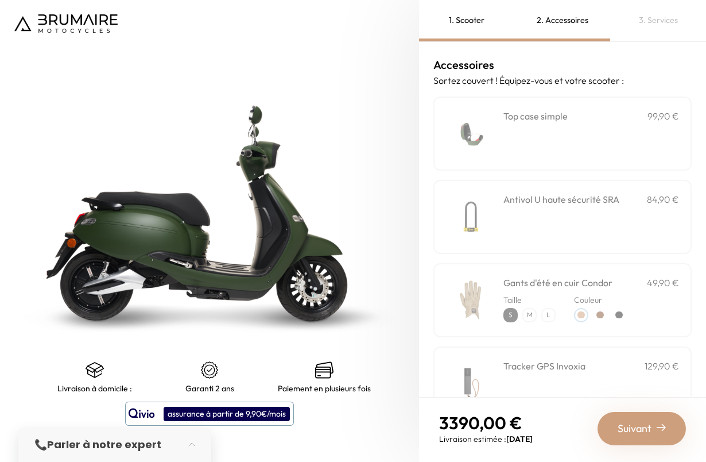
click at [517, 121] on h3 "Top case simple" at bounding box center [536, 116] width 64 height 14
click at [569, 230] on div "Antivol U haute sécurité SRA 84,90 €" at bounding box center [592, 216] width 176 height 49
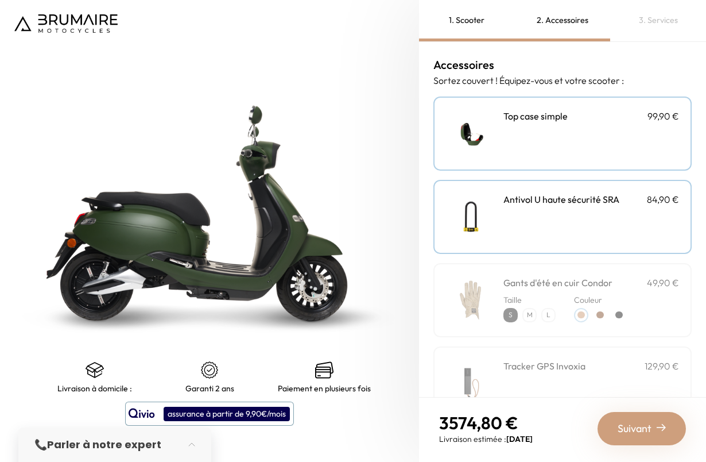
click at [571, 283] on h3 "Gants d'été en cuir Condor" at bounding box center [558, 283] width 109 height 14
click at [530, 314] on p "M" at bounding box center [530, 315] width 12 height 12
click at [619, 315] on div at bounding box center [619, 314] width 7 height 7
click at [460, 21] on div "1. Scooter" at bounding box center [467, 20] width 96 height 41
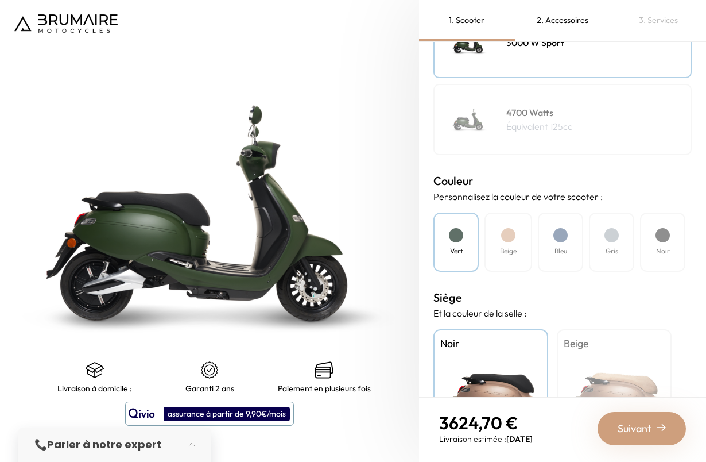
scroll to position [287, 0]
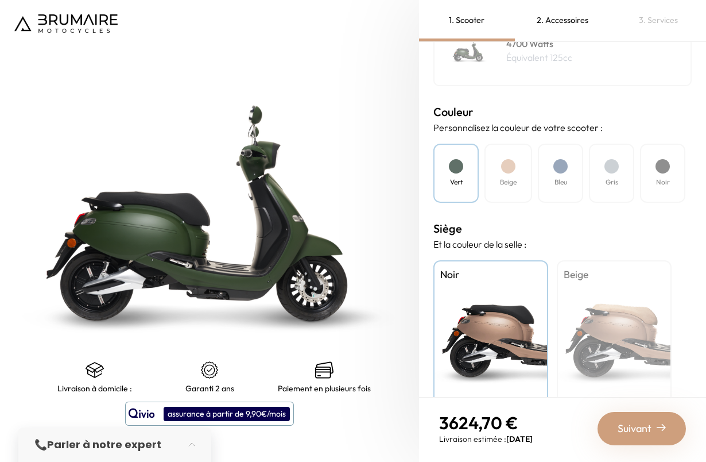
drag, startPoint x: 665, startPoint y: 170, endPoint x: 659, endPoint y: 184, distance: 14.7
click at [665, 170] on div at bounding box center [663, 166] width 14 height 14
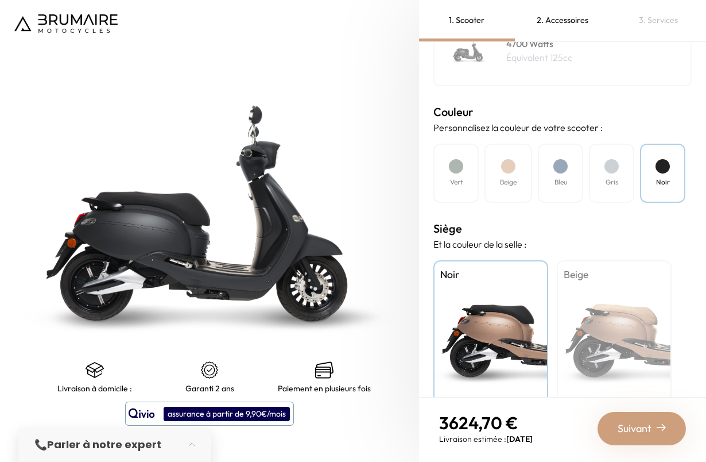
click at [613, 294] on div "Beige" at bounding box center [614, 332] width 115 height 144
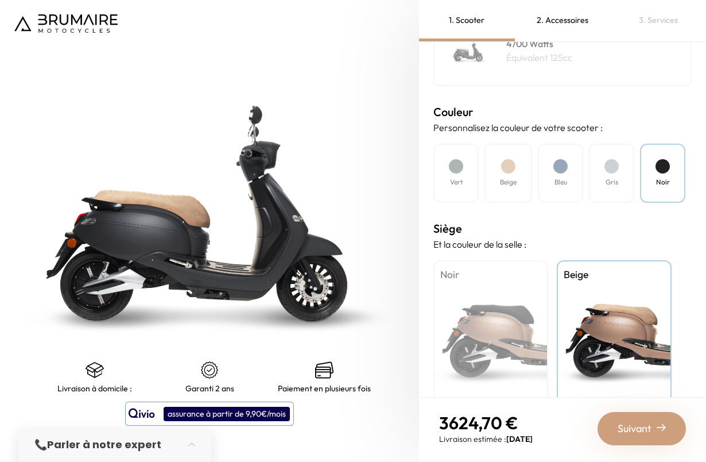
click at [550, 175] on div "Bleu" at bounding box center [560, 173] width 45 height 59
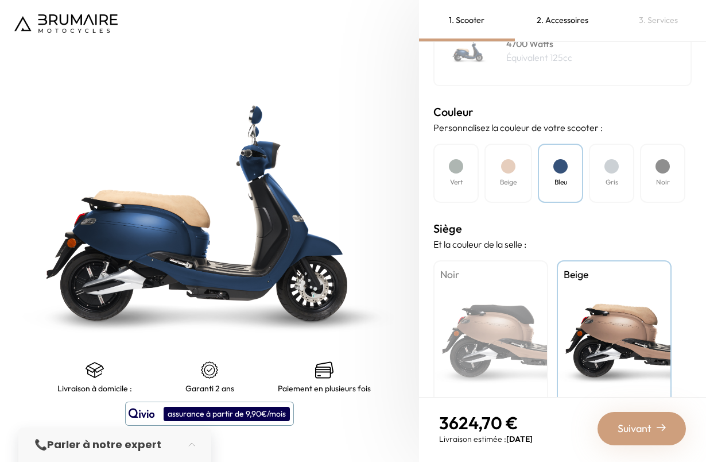
click at [618, 173] on div "Gris" at bounding box center [611, 173] width 45 height 59
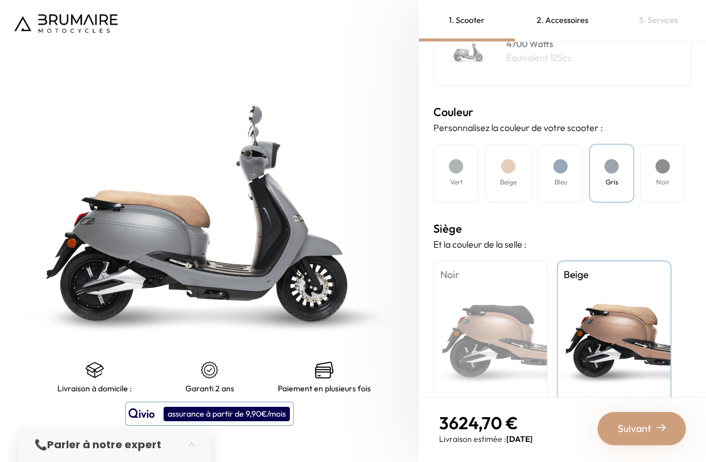
click at [672, 176] on div "Noir" at bounding box center [662, 173] width 45 height 59
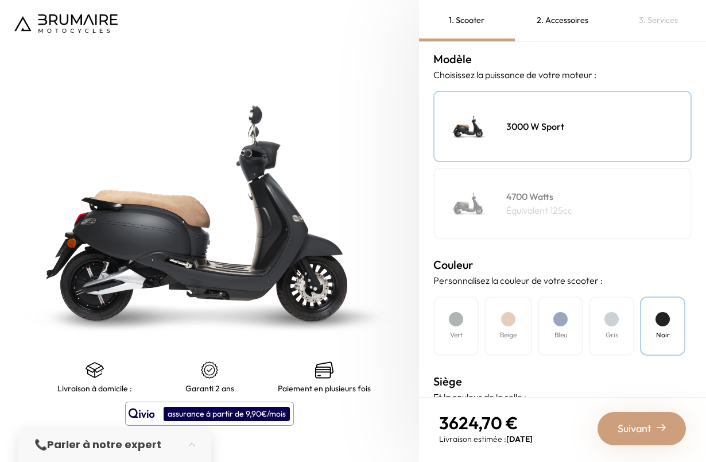
scroll to position [308, 0]
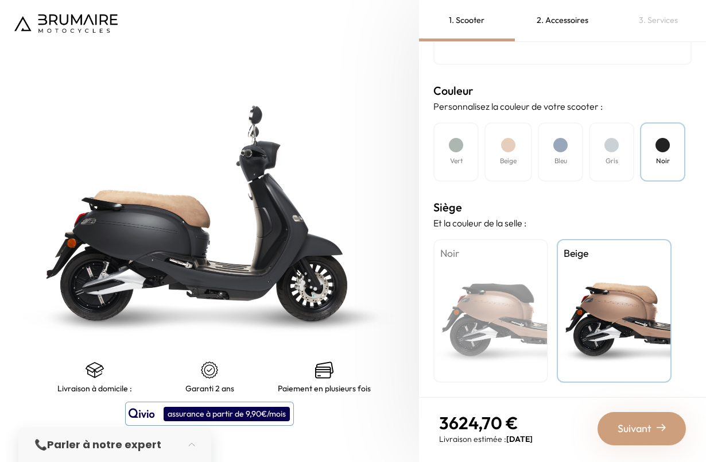
click at [648, 427] on span "Suivant" at bounding box center [635, 428] width 34 height 16
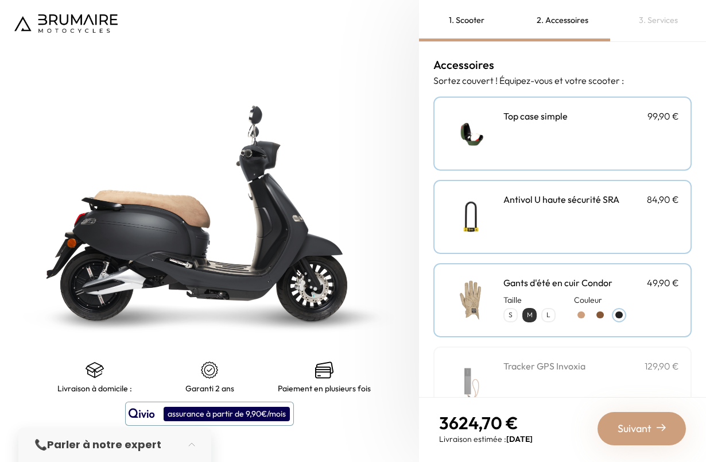
click at [553, 147] on div "**********" at bounding box center [592, 133] width 176 height 49
click at [547, 217] on div "Antivol U haute sécurité SRA 84,90 €" at bounding box center [592, 216] width 176 height 49
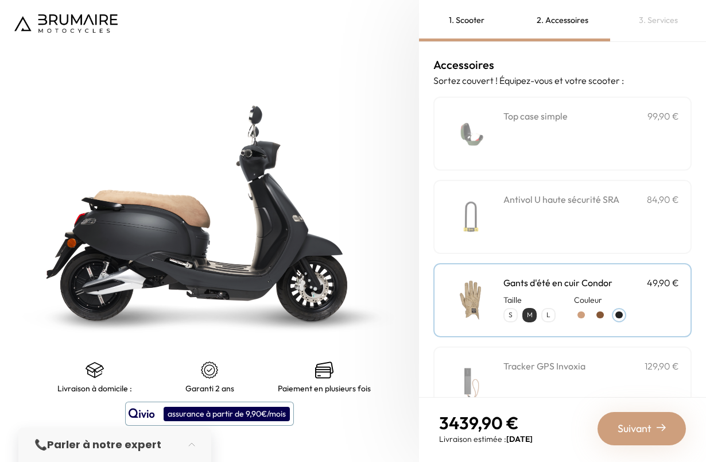
click at [551, 221] on div "Antivol U haute sécurité SRA 84,90 €" at bounding box center [592, 216] width 176 height 49
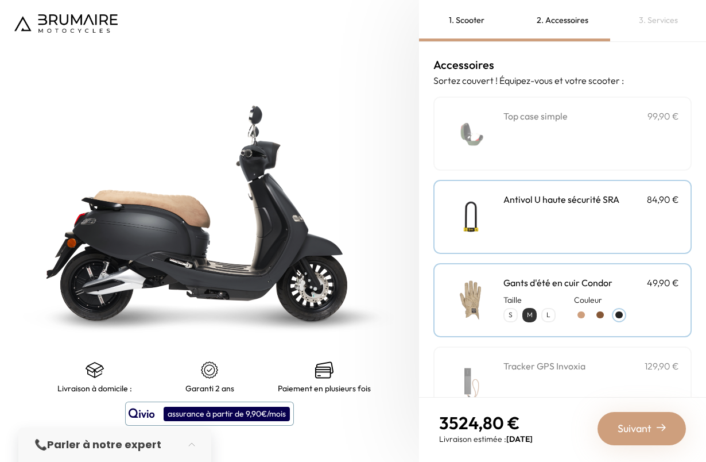
click at [577, 125] on div "**********" at bounding box center [592, 133] width 176 height 49
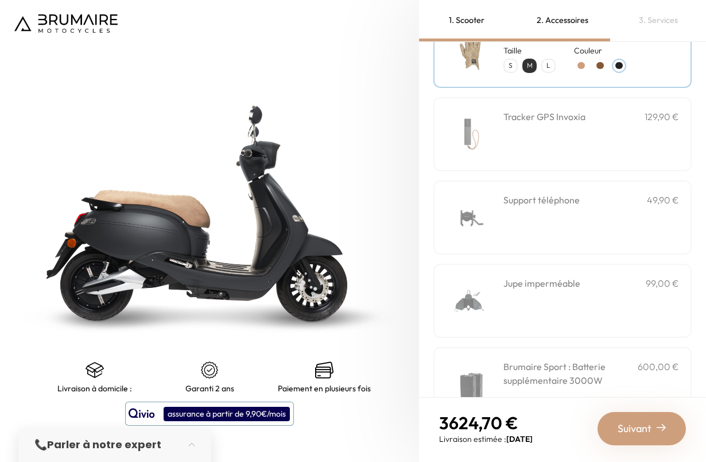
scroll to position [287, 0]
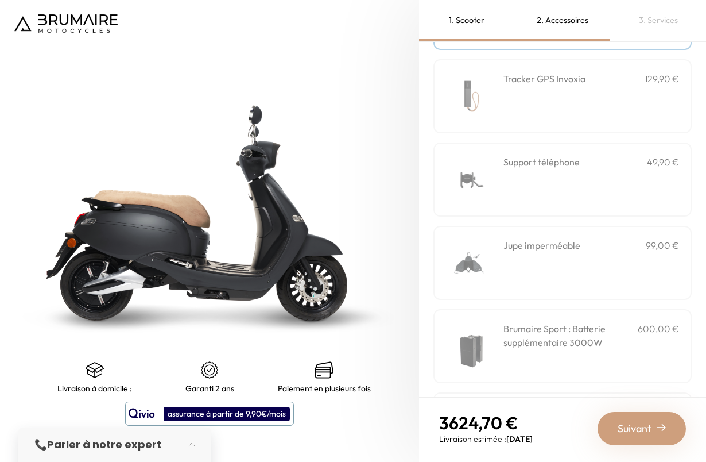
click at [470, 25] on div "1. Scooter" at bounding box center [467, 20] width 96 height 41
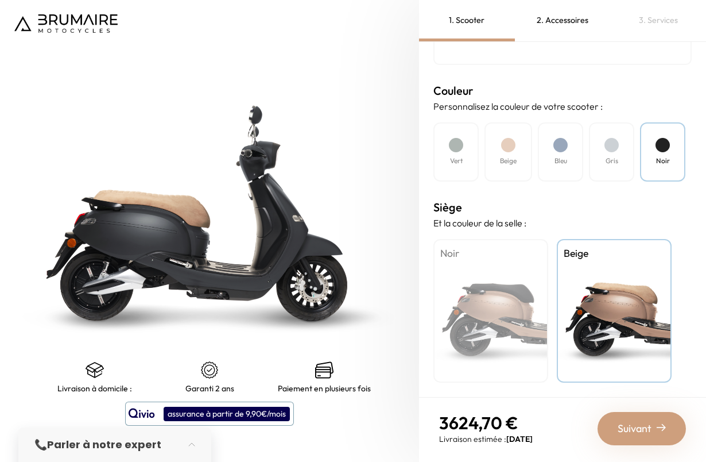
click at [83, 24] on img at bounding box center [65, 23] width 103 height 18
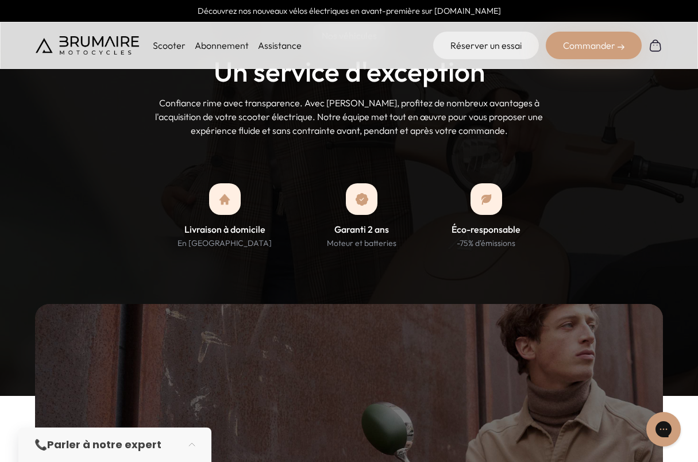
scroll to position [1034, 0]
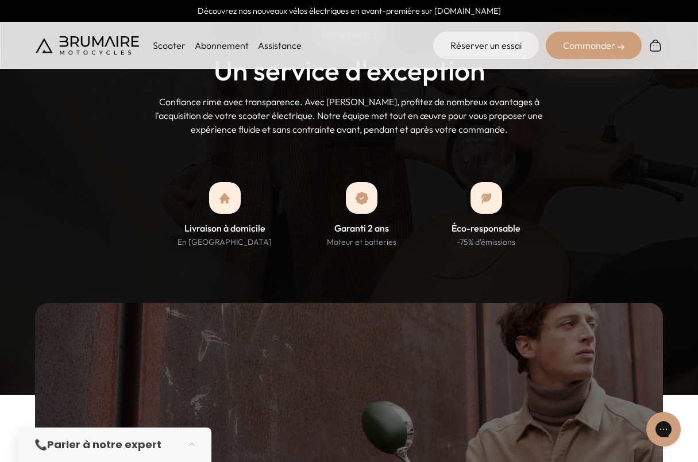
click at [587, 44] on div "Commander" at bounding box center [594, 46] width 96 height 28
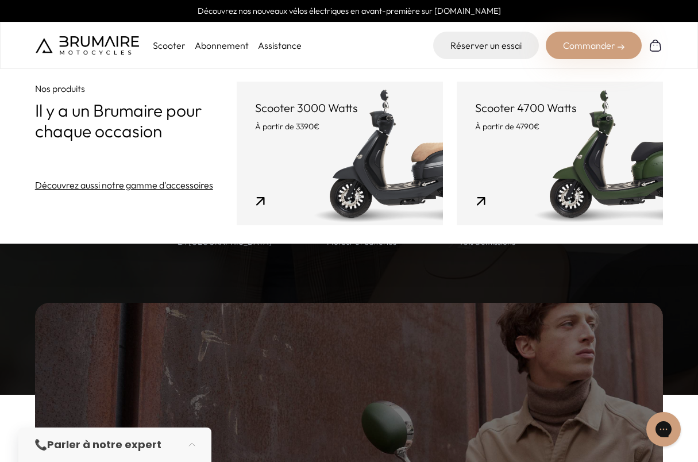
click at [333, 141] on link "Scooter 3000 Watts À partir de 3390€" at bounding box center [340, 154] width 206 height 144
click at [495, 45] on link "Réserver un essai" at bounding box center [486, 46] width 106 height 28
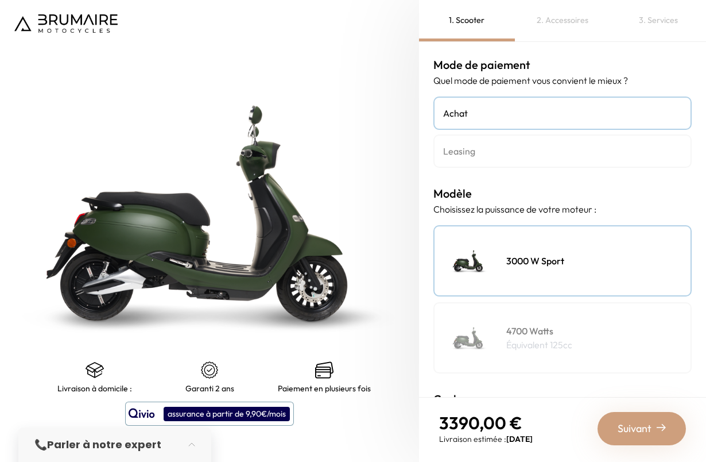
click at [535, 157] on link "Leasing" at bounding box center [563, 150] width 258 height 33
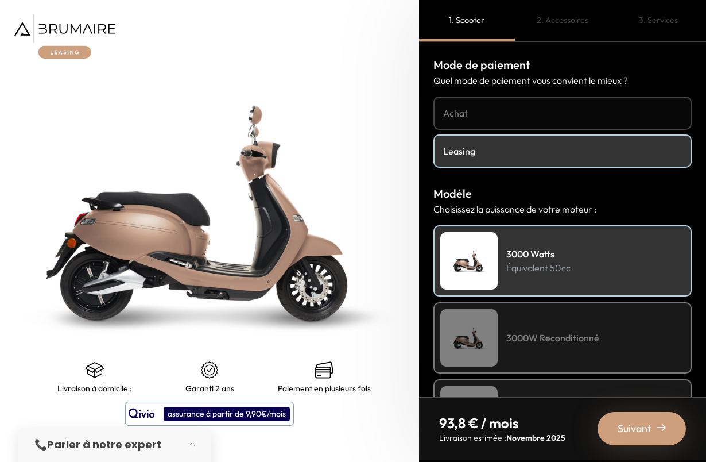
click at [548, 20] on div "2. Accessoires" at bounding box center [563, 20] width 96 height 41
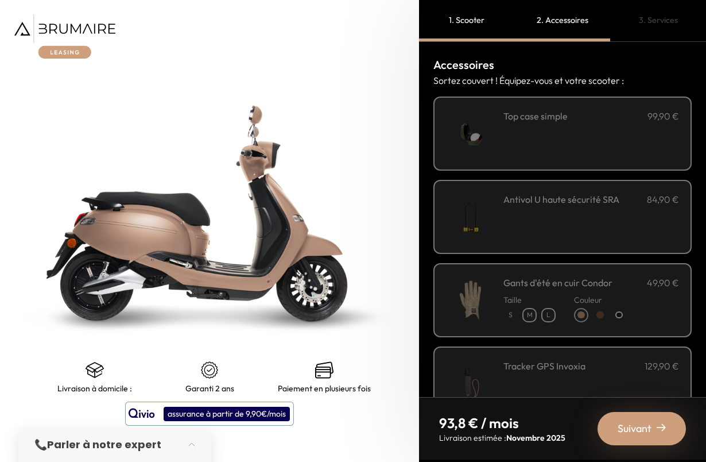
click at [478, 12] on div "1. Scooter" at bounding box center [467, 20] width 96 height 41
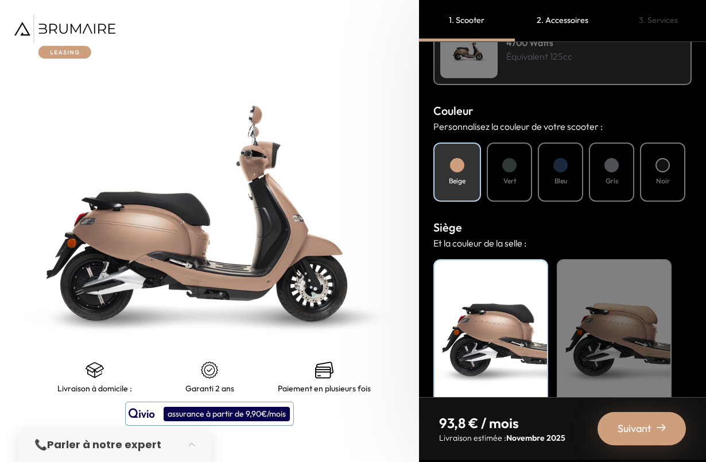
scroll to position [385, 0]
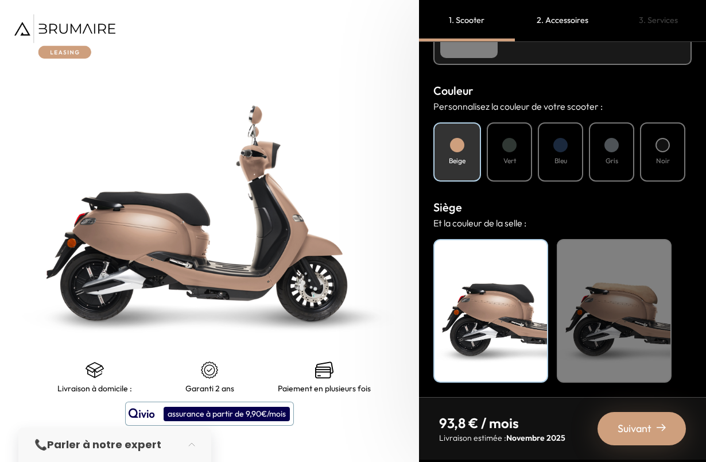
click at [663, 146] on div at bounding box center [663, 145] width 14 height 14
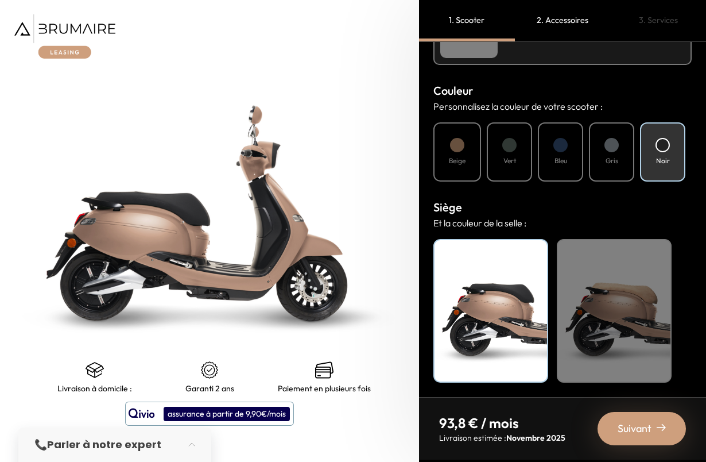
click at [623, 278] on div "Beige" at bounding box center [614, 311] width 115 height 144
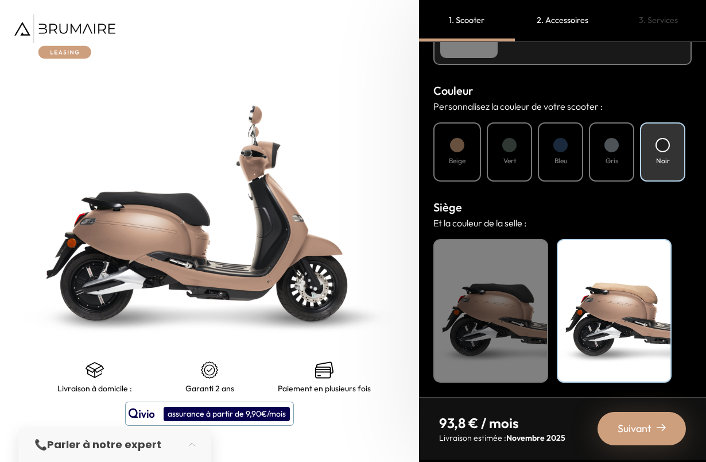
click at [641, 429] on span "Suivant" at bounding box center [635, 428] width 34 height 16
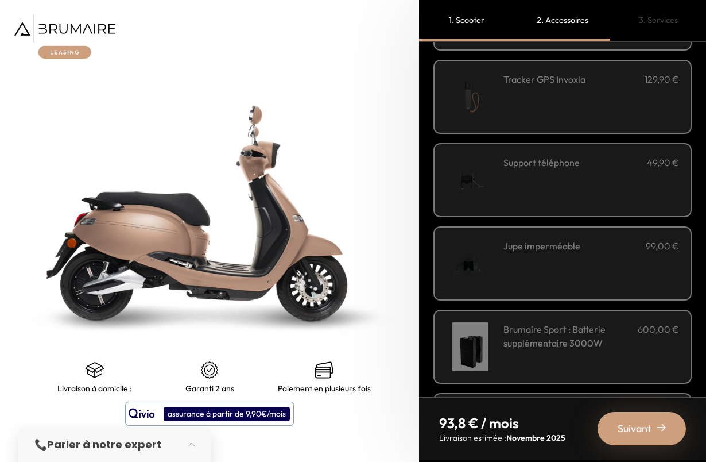
scroll to position [287, 0]
click at [639, 426] on span "Suivant" at bounding box center [635, 428] width 34 height 16
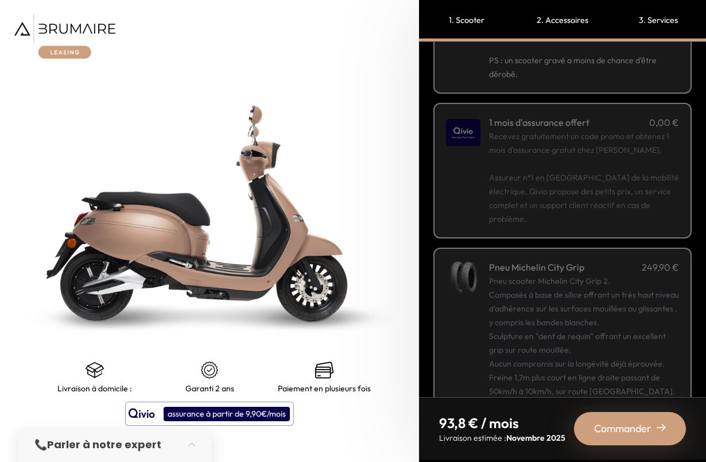
scroll to position [0, 0]
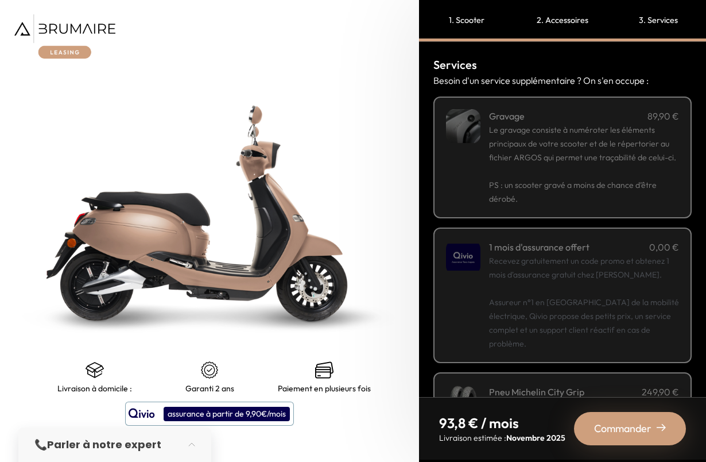
click at [641, 423] on span "Commander" at bounding box center [622, 428] width 57 height 16
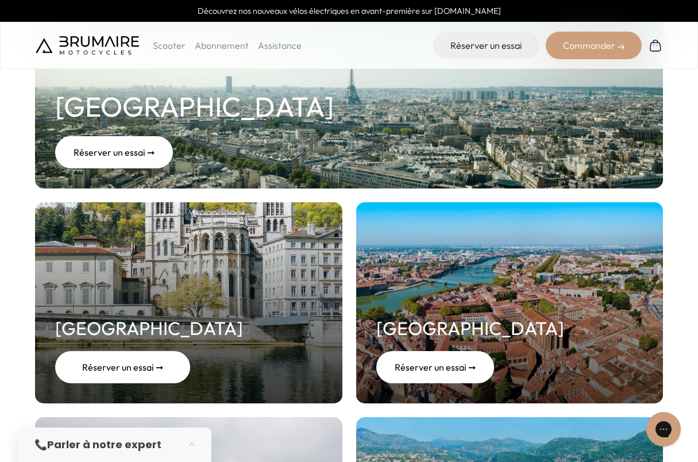
scroll to position [230, 0]
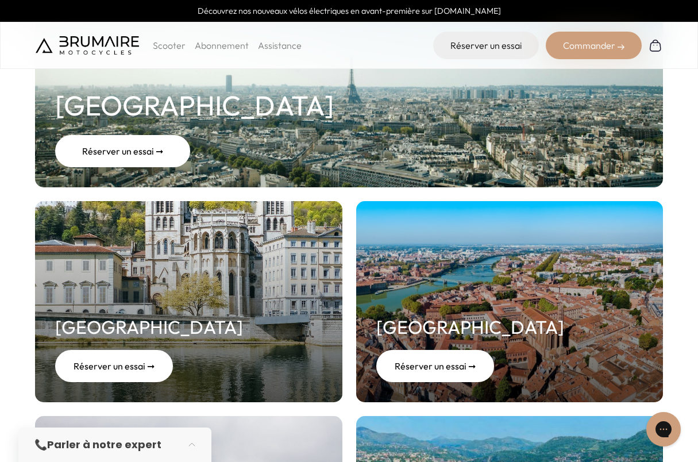
click at [143, 141] on div "Réserver un essai ➞" at bounding box center [122, 151] width 135 height 32
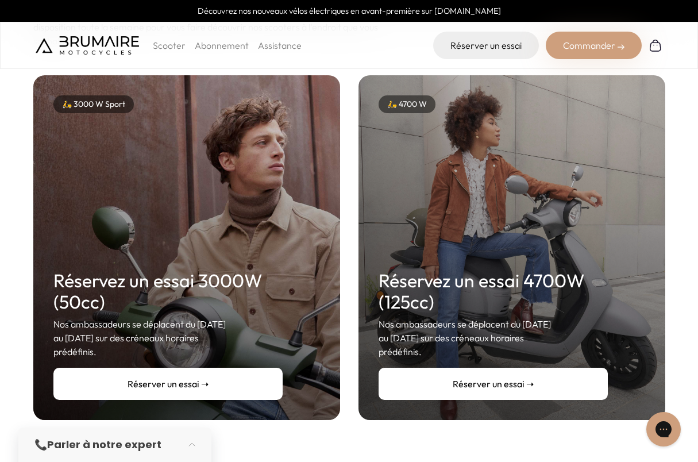
scroll to position [136, 0]
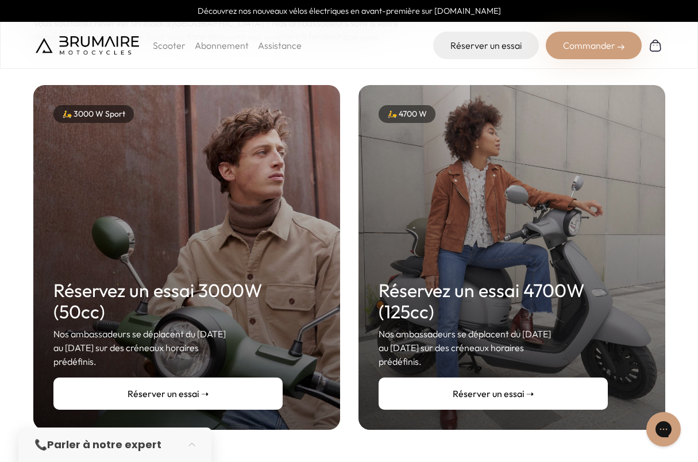
click at [195, 377] on link "Réserver un essai ➝" at bounding box center [167, 393] width 229 height 32
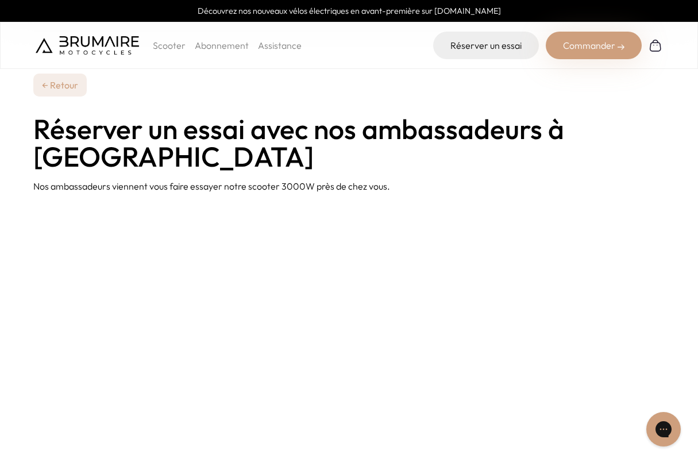
click at [61, 79] on link "← Retour" at bounding box center [59, 85] width 53 height 23
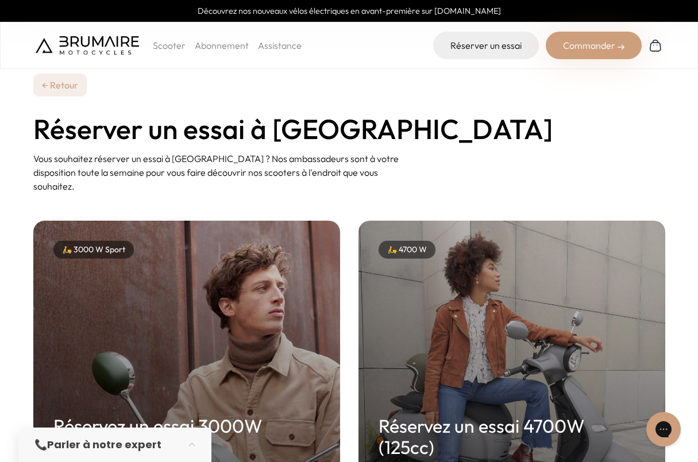
click at [274, 44] on link "Assistance" at bounding box center [280, 45] width 44 height 11
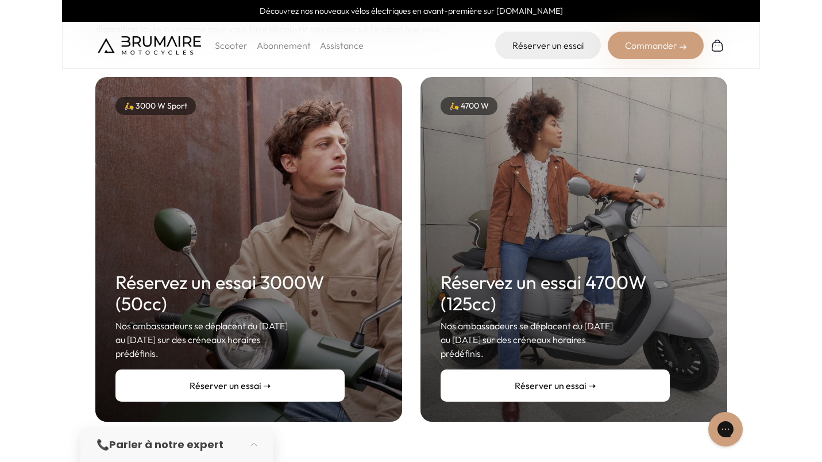
scroll to position [172, 0]
